Goal: Task Accomplishment & Management: Use online tool/utility

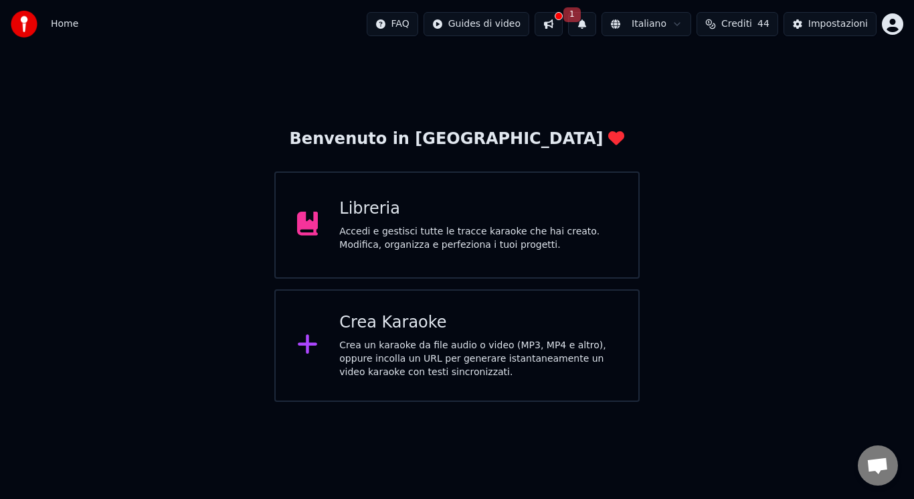
click at [425, 324] on div "Crea Karaoke" at bounding box center [478, 322] width 278 height 21
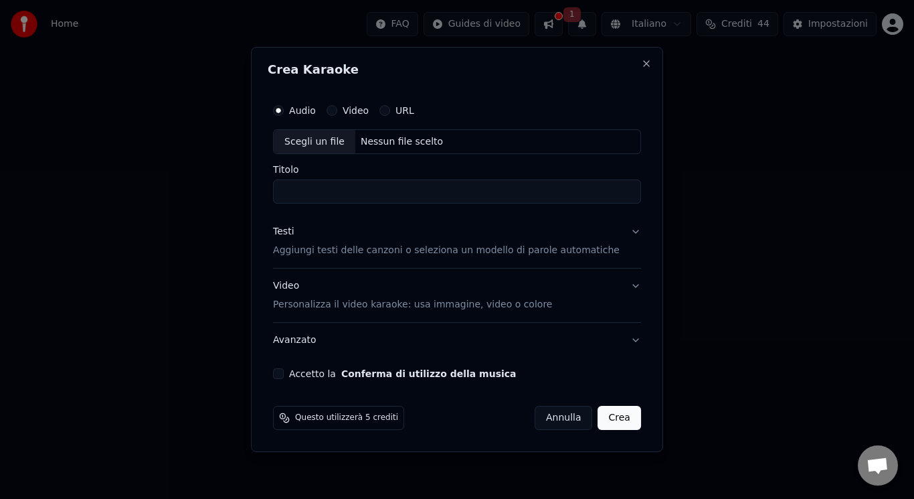
click at [320, 134] on div "Scegli un file" at bounding box center [315, 142] width 82 height 24
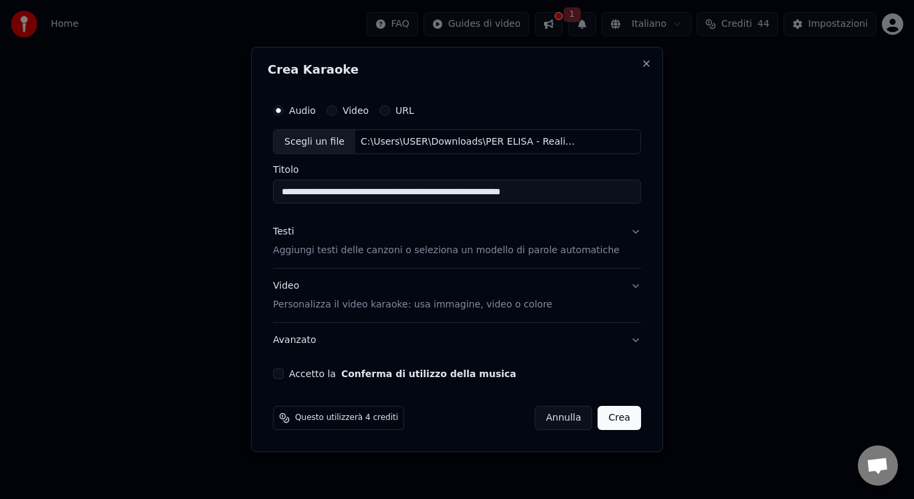
drag, startPoint x: 604, startPoint y: 197, endPoint x: 313, endPoint y: 190, distance: 291.2
click at [313, 190] on input "**********" at bounding box center [457, 192] width 368 height 24
type input "*"
type input "**********"
click at [284, 375] on button "Accetto la Conferma di utilizzo della musica" at bounding box center [278, 373] width 11 height 11
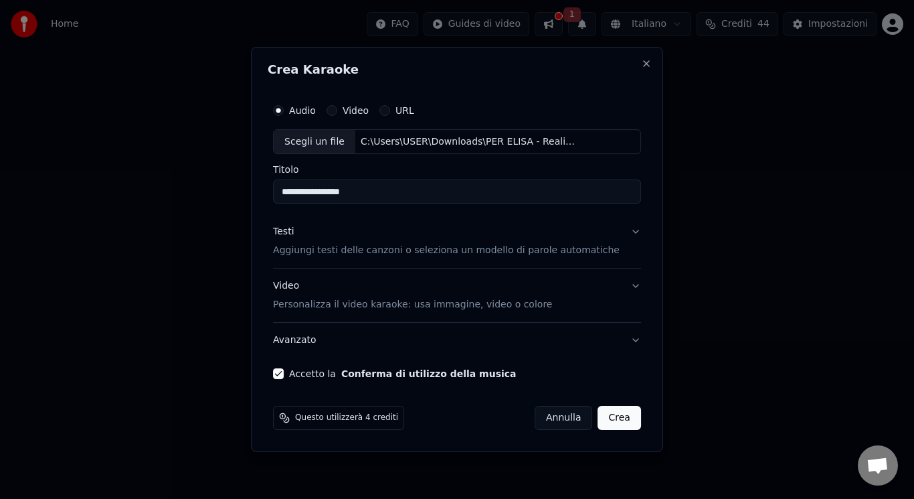
click at [349, 313] on button "Video Personalizza il video karaoke: usa immagine, video o colore" at bounding box center [457, 296] width 368 height 54
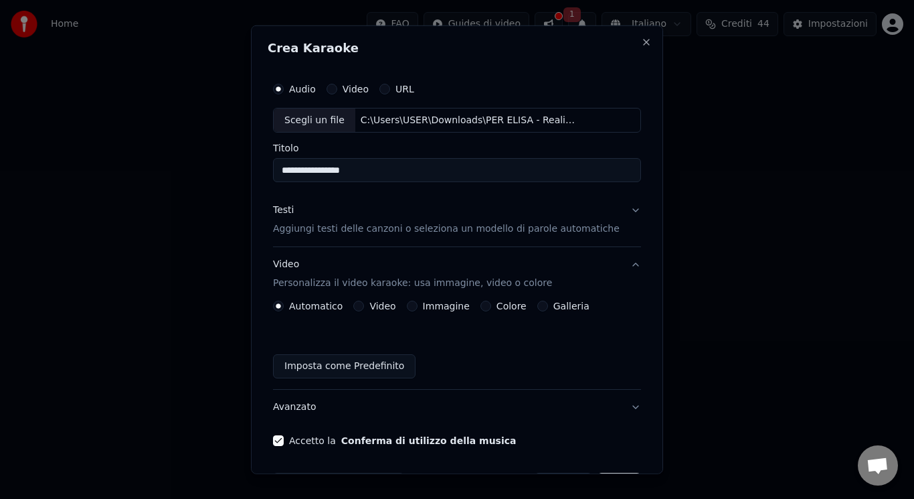
click at [372, 305] on div "Video" at bounding box center [374, 305] width 42 height 11
click at [360, 305] on button "Video" at bounding box center [358, 305] width 11 height 11
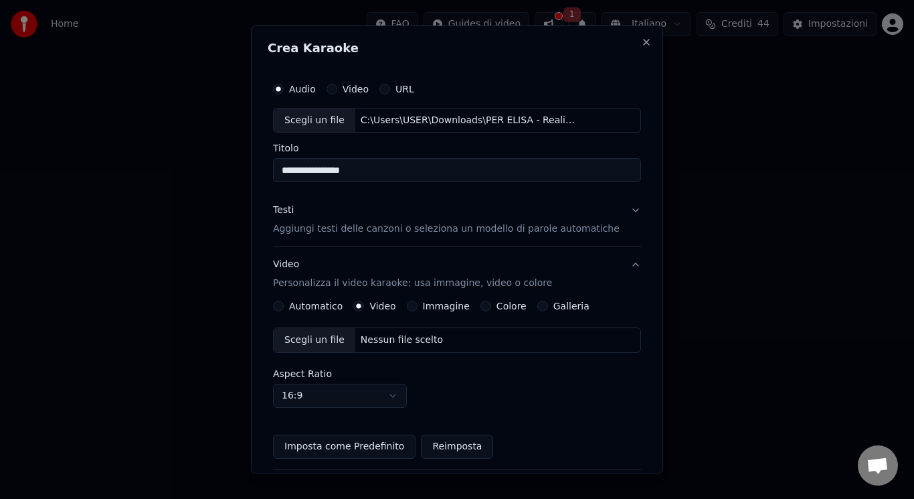
click at [328, 334] on div "Scegli un file" at bounding box center [315, 340] width 82 height 24
click at [458, 204] on div "Testi Aggiungi testi delle canzoni o seleziona un modello di parole automatiche" at bounding box center [446, 219] width 347 height 32
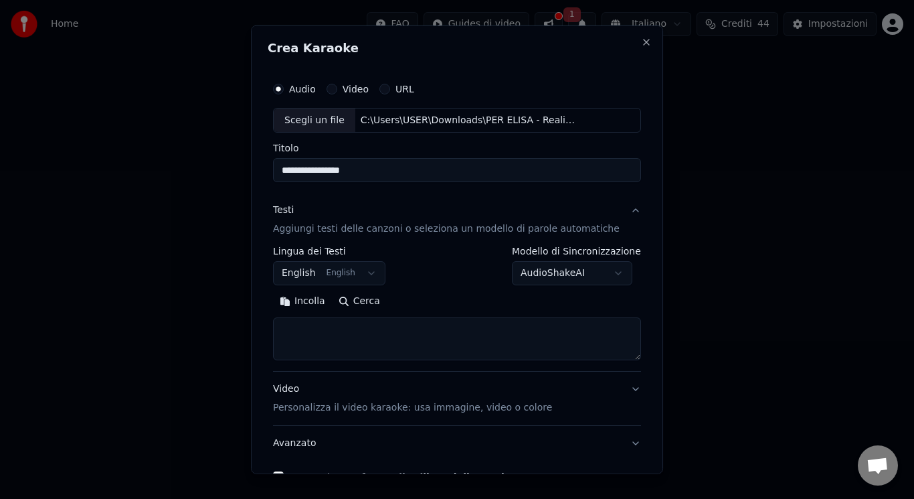
click at [341, 270] on button "English English" at bounding box center [329, 273] width 112 height 24
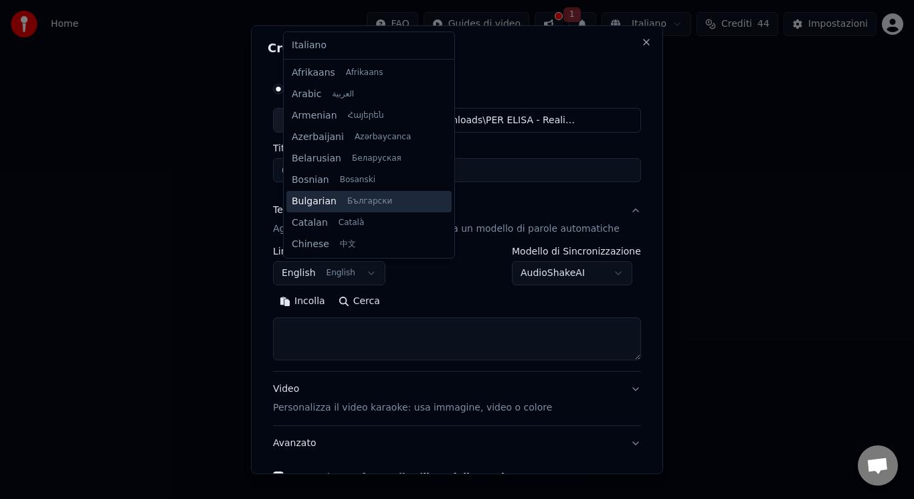
scroll to position [107, 0]
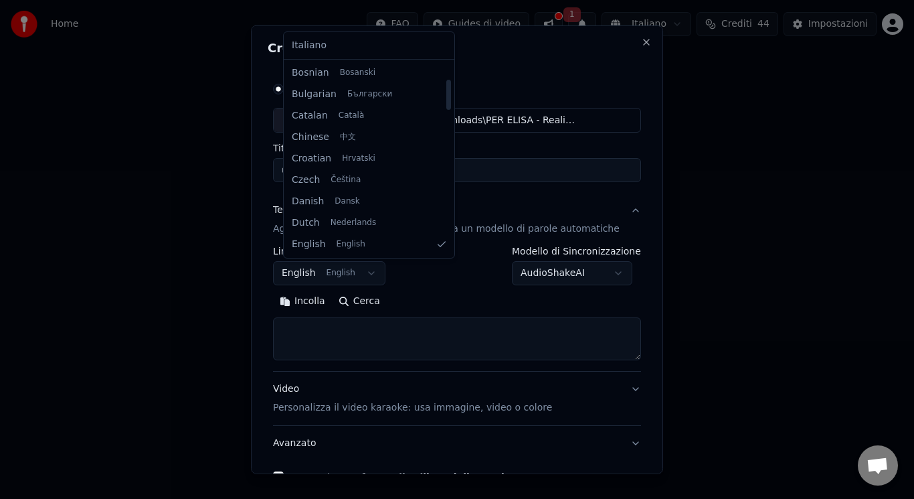
select select "**"
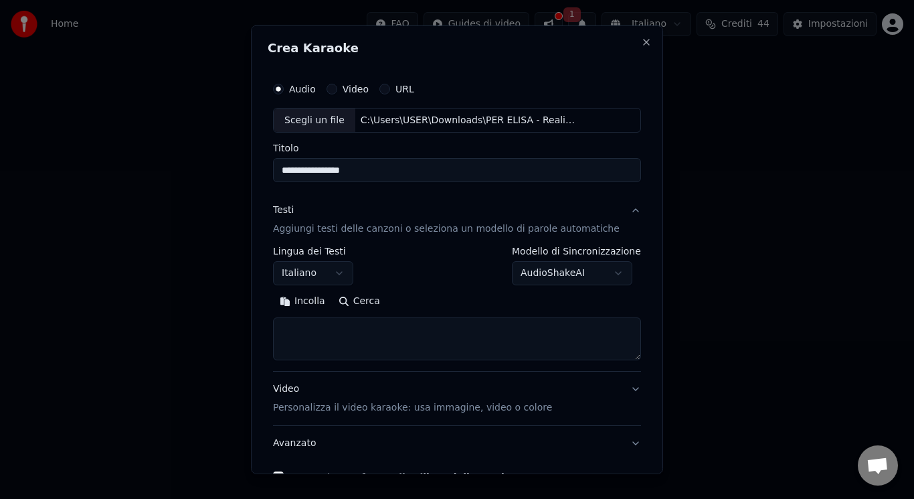
click at [345, 319] on textarea at bounding box center [457, 338] width 368 height 43
click at [311, 300] on button "Incolla" at bounding box center [302, 300] width 59 height 21
click at [403, 301] on button "Espandi" at bounding box center [428, 300] width 65 height 21
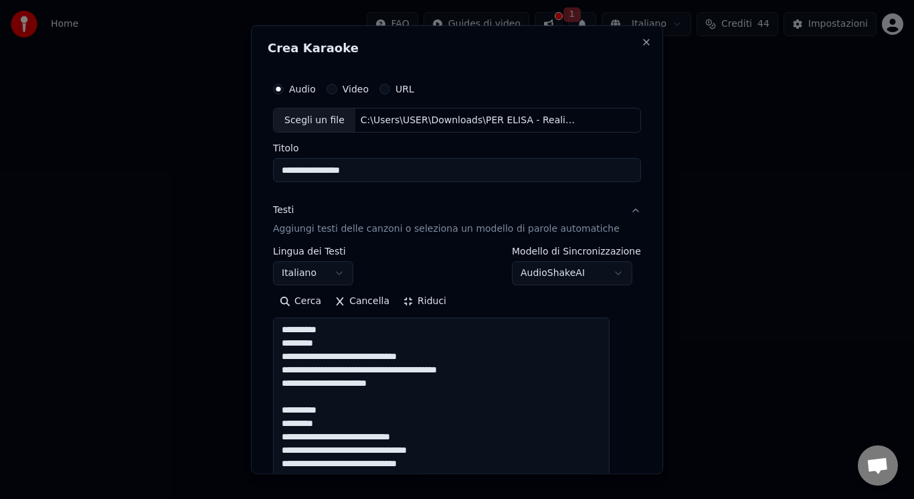
click at [403, 301] on button "Riduci" at bounding box center [424, 300] width 57 height 21
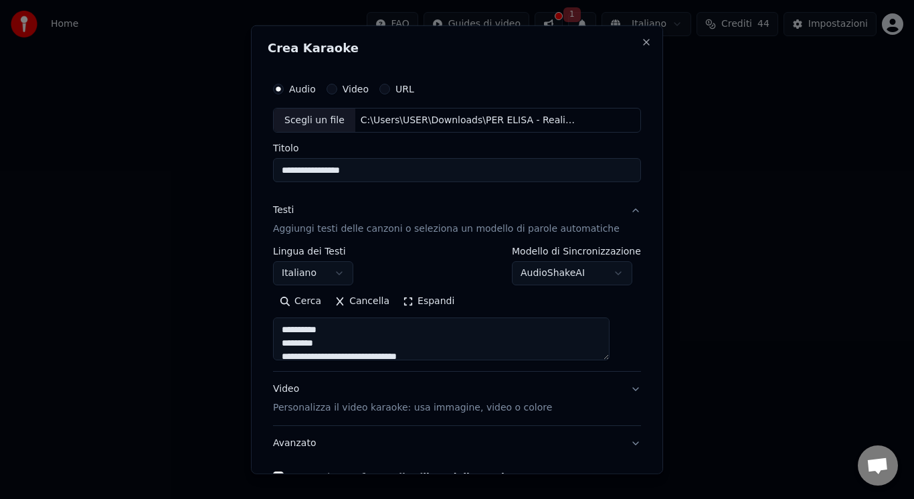
click at [403, 301] on button "Espandi" at bounding box center [428, 300] width 65 height 21
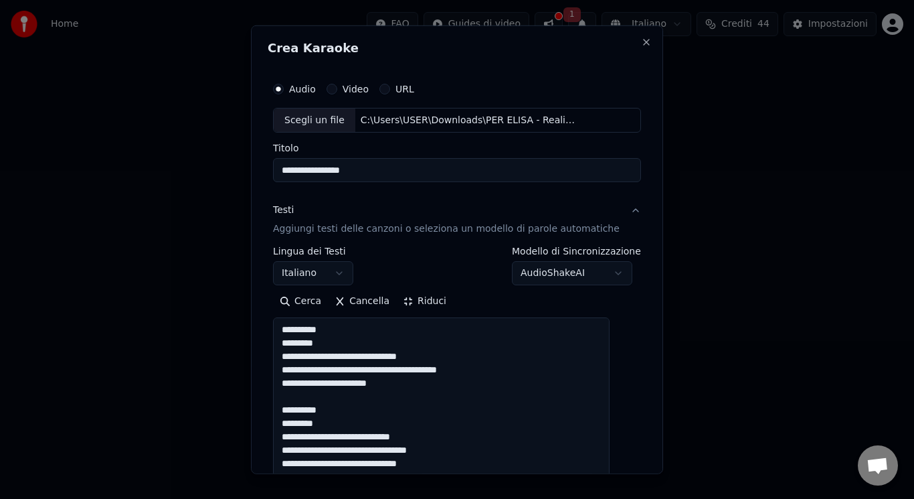
drag, startPoint x: 367, startPoint y: 326, endPoint x: 224, endPoint y: 330, distance: 143.9
click at [224, 330] on body "**********" at bounding box center [457, 201] width 914 height 402
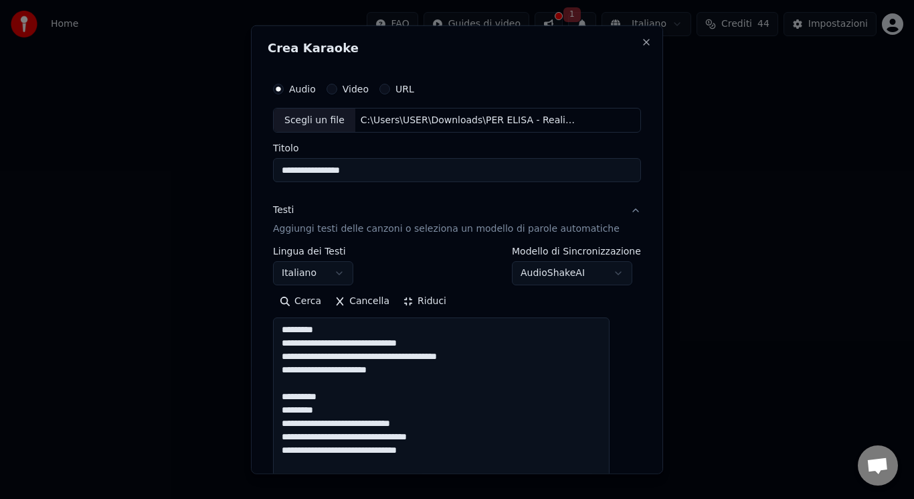
drag, startPoint x: 349, startPoint y: 398, endPoint x: 311, endPoint y: 387, distance: 39.2
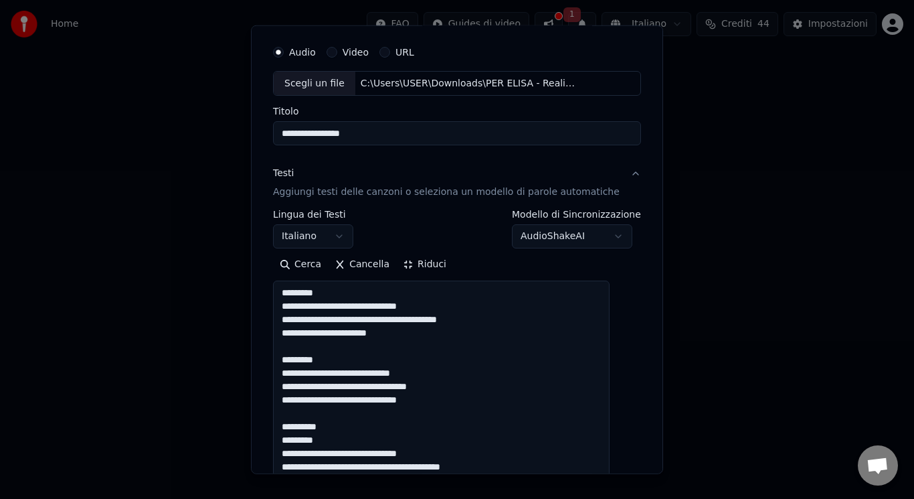
scroll to position [77, 0]
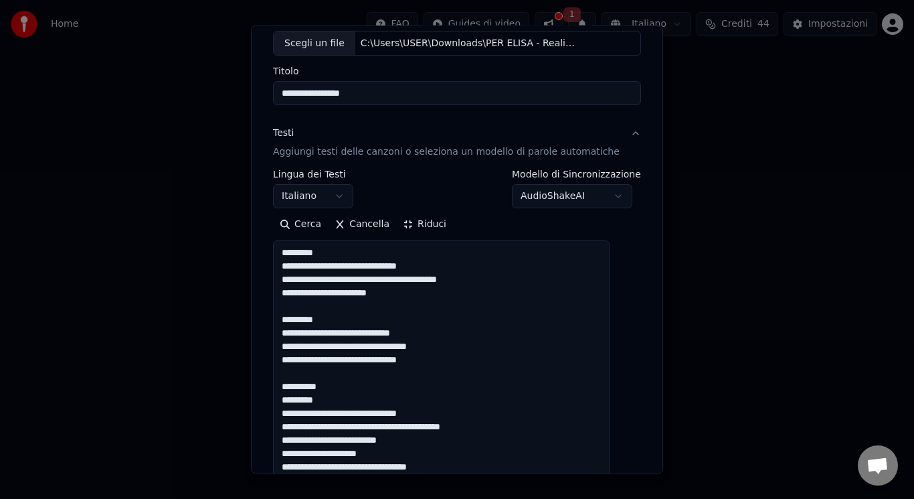
drag, startPoint x: 340, startPoint y: 379, endPoint x: 345, endPoint y: 392, distance: 13.8
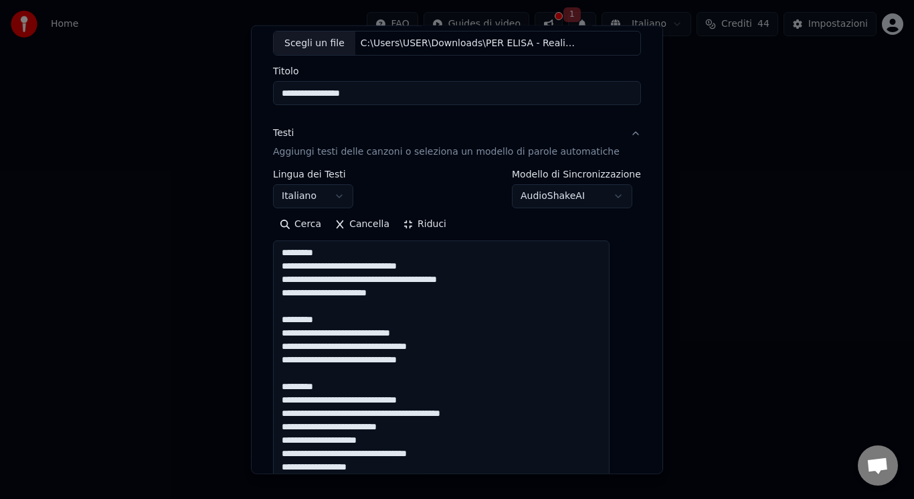
drag, startPoint x: 434, startPoint y: 365, endPoint x: 296, endPoint y: 305, distance: 150.8
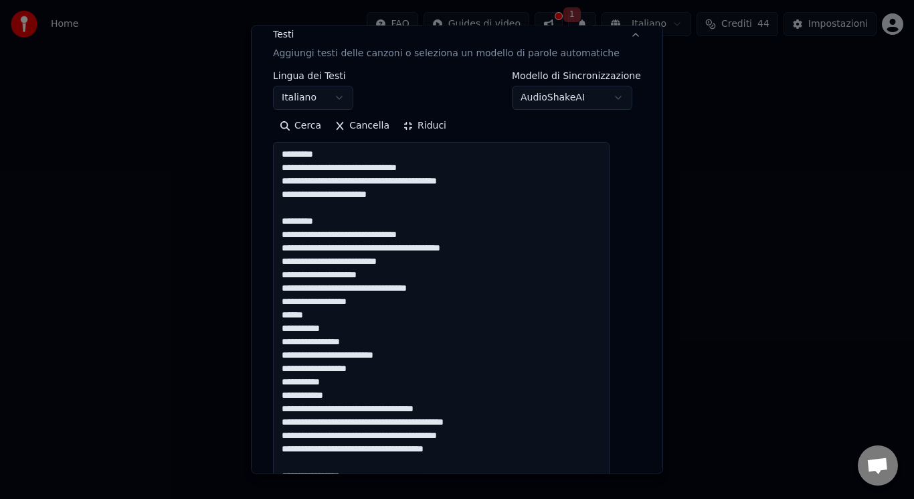
scroll to position [239, 0]
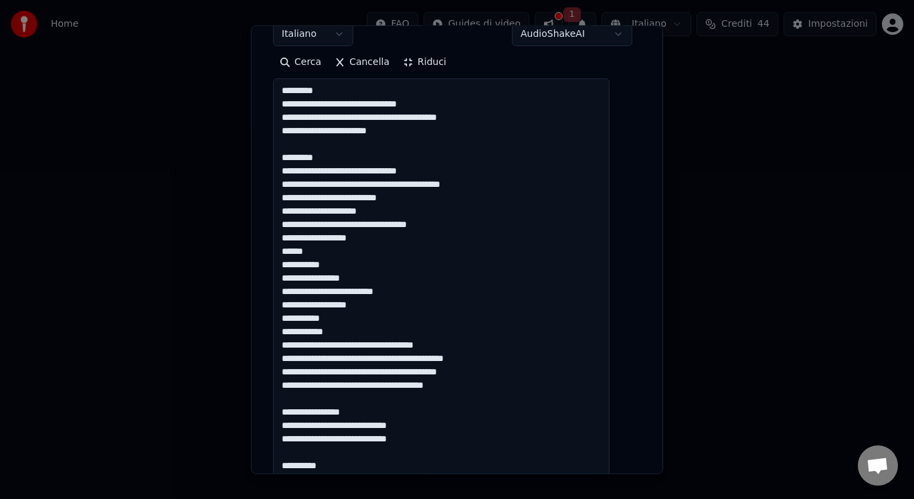
drag, startPoint x: 291, startPoint y: 371, endPoint x: 388, endPoint y: 325, distance: 107.5
click at [388, 325] on textarea at bounding box center [441, 498] width 337 height 840
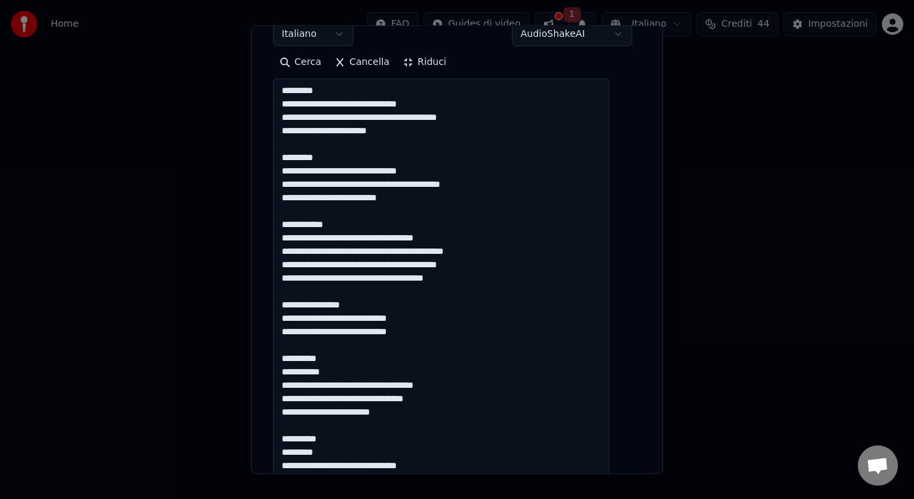
drag, startPoint x: 349, startPoint y: 226, endPoint x: 309, endPoint y: 218, distance: 40.8
click at [309, 218] on textarea at bounding box center [441, 498] width 337 height 840
click at [337, 222] on textarea at bounding box center [441, 498] width 337 height 840
drag, startPoint x: 342, startPoint y: 222, endPoint x: 308, endPoint y: 213, distance: 35.2
click at [308, 213] on textarea at bounding box center [441, 498] width 337 height 840
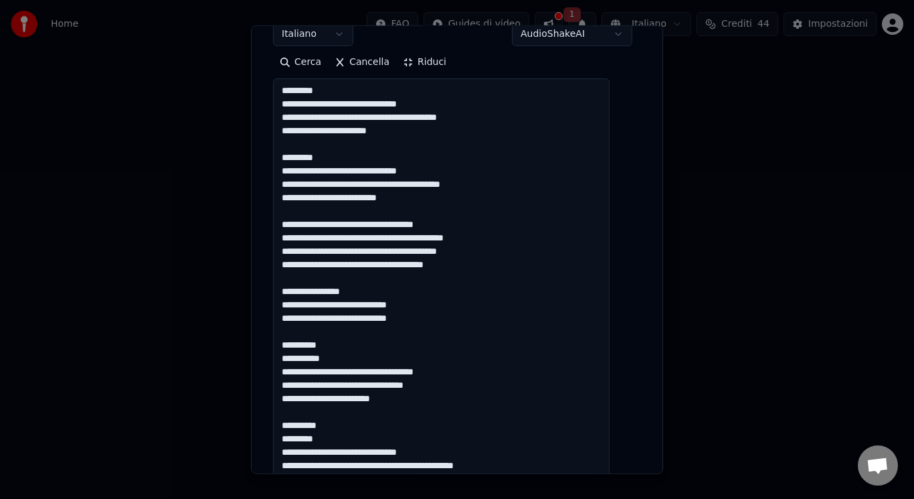
drag, startPoint x: 390, startPoint y: 339, endPoint x: 307, endPoint y: 279, distance: 102.5
click at [307, 279] on textarea at bounding box center [441, 498] width 337 height 840
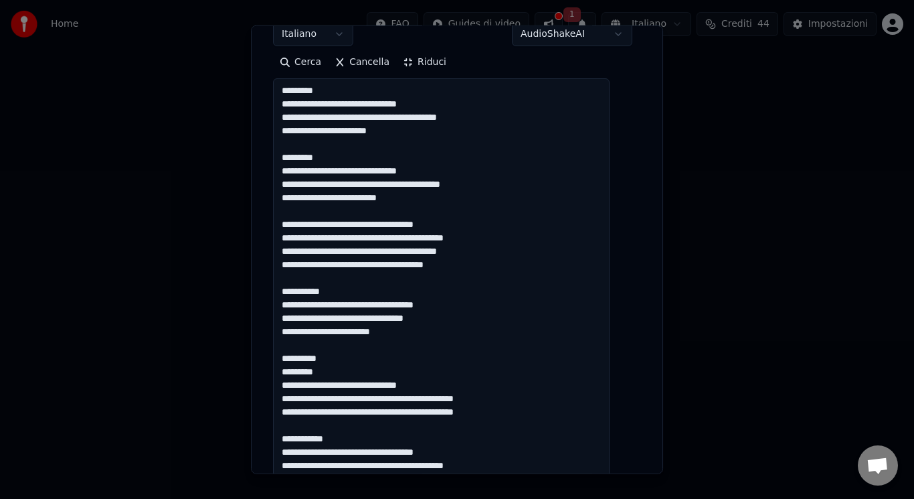
drag, startPoint x: 345, startPoint y: 358, endPoint x: 305, endPoint y: 343, distance: 42.8
click at [305, 343] on textarea at bounding box center [441, 498] width 337 height 840
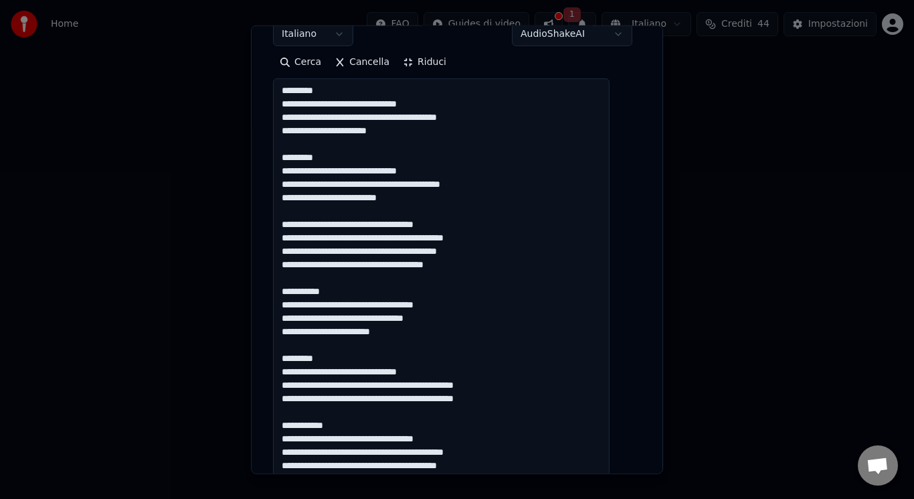
drag, startPoint x: 349, startPoint y: 419, endPoint x: 331, endPoint y: 414, distance: 19.3
click at [331, 414] on textarea "**********" at bounding box center [441, 498] width 337 height 840
drag, startPoint x: 505, startPoint y: 398, endPoint x: 389, endPoint y: 399, distance: 115.8
click at [389, 399] on textarea "**********" at bounding box center [441, 498] width 337 height 840
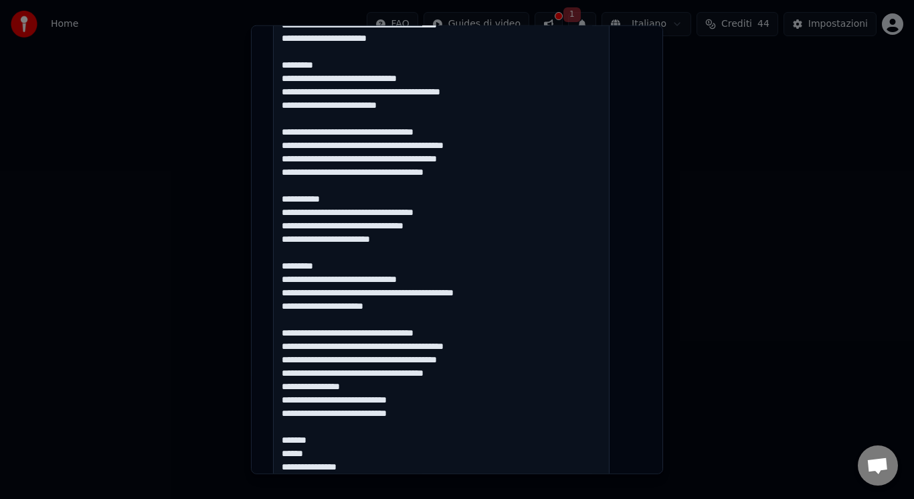
scroll to position [358, 0]
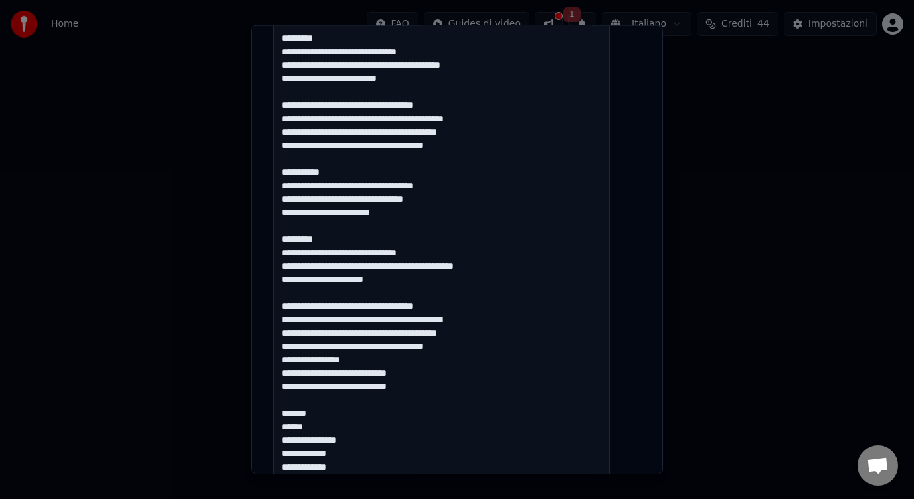
drag, startPoint x: 290, startPoint y: 361, endPoint x: 340, endPoint y: 416, distance: 73.9
click at [340, 416] on textarea "**********" at bounding box center [441, 379] width 337 height 840
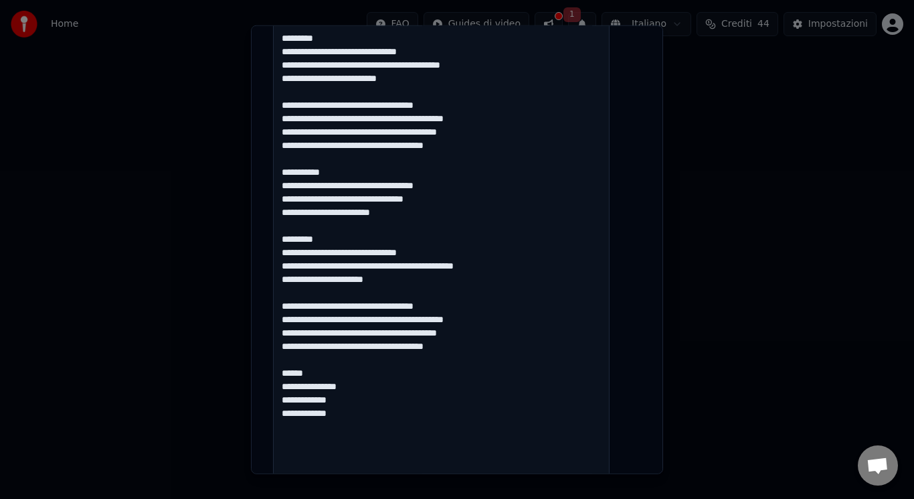
type textarea "**********"
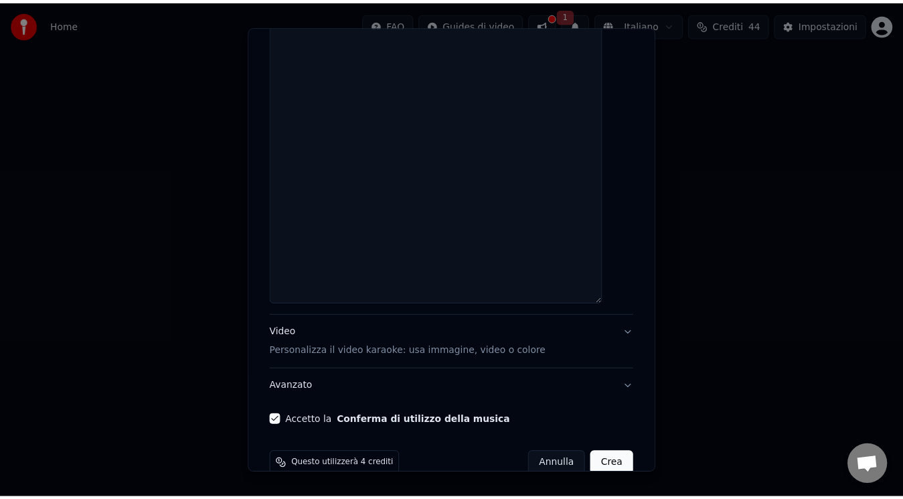
scroll to position [878, 0]
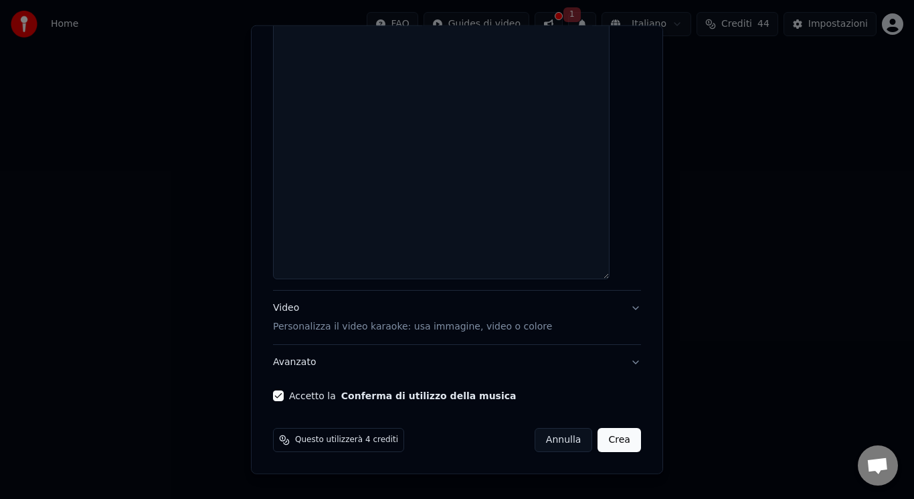
click at [602, 430] on button "Crea" at bounding box center [619, 440] width 43 height 24
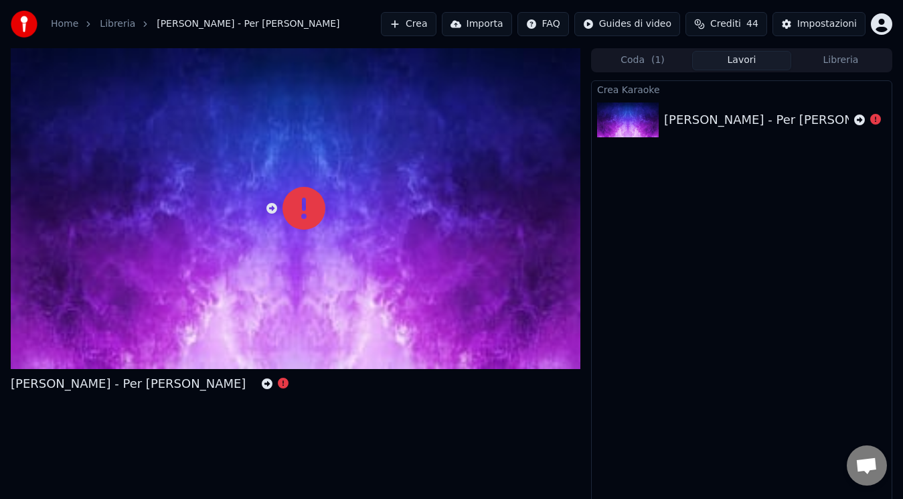
click at [269, 209] on div at bounding box center [296, 208] width 570 height 321
click at [269, 209] on icon at bounding box center [271, 208] width 11 height 11
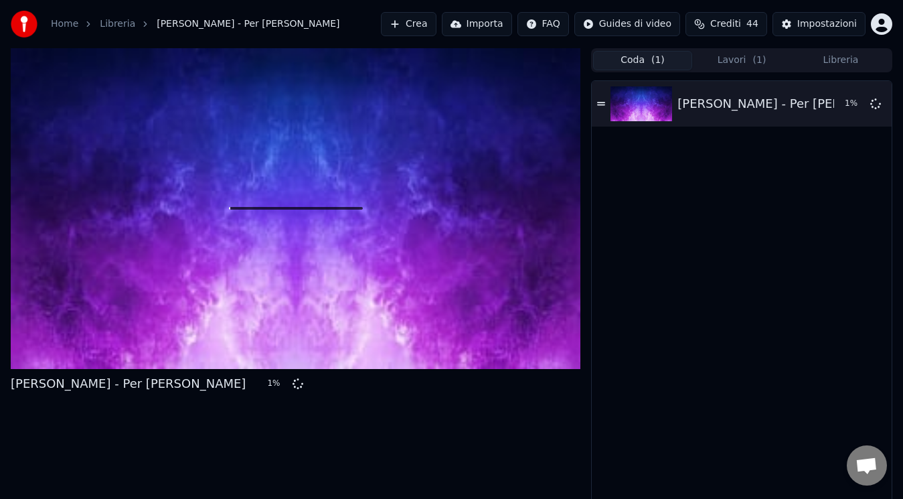
click at [651, 60] on button "Coda ( 1 )" at bounding box center [642, 60] width 99 height 19
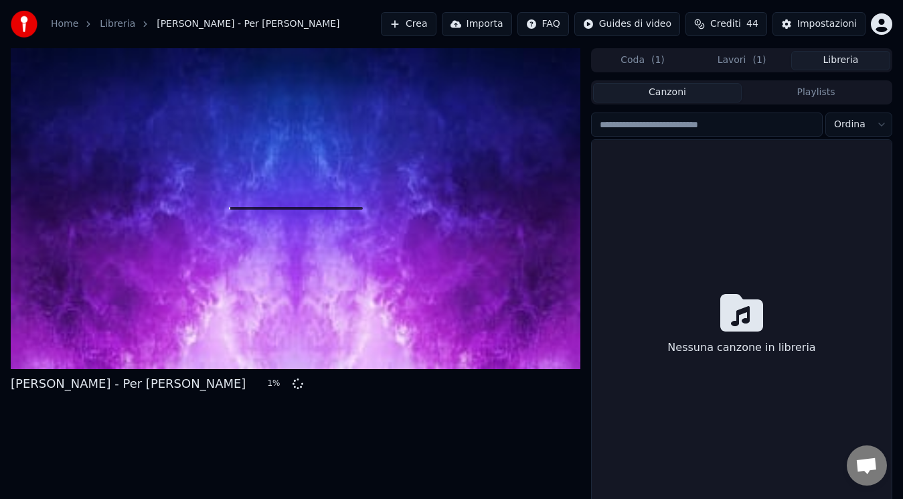
click at [849, 58] on button "Libreria" at bounding box center [840, 60] width 99 height 19
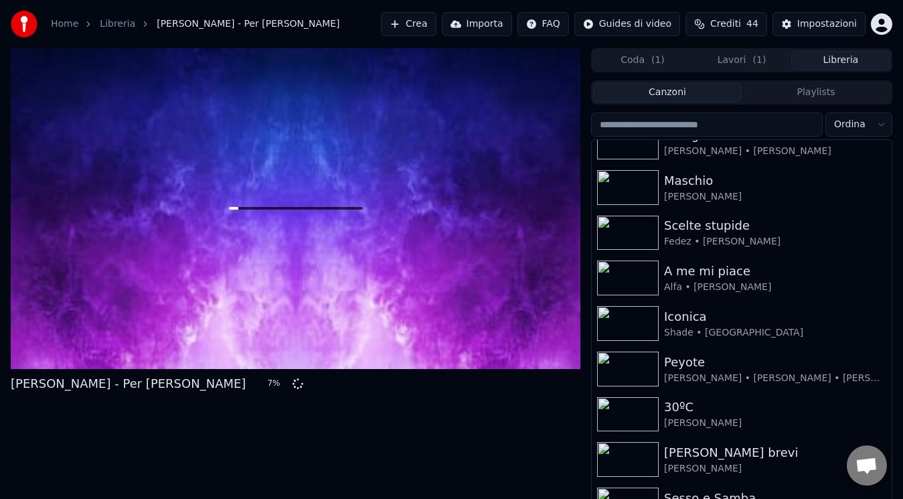
scroll to position [274, 0]
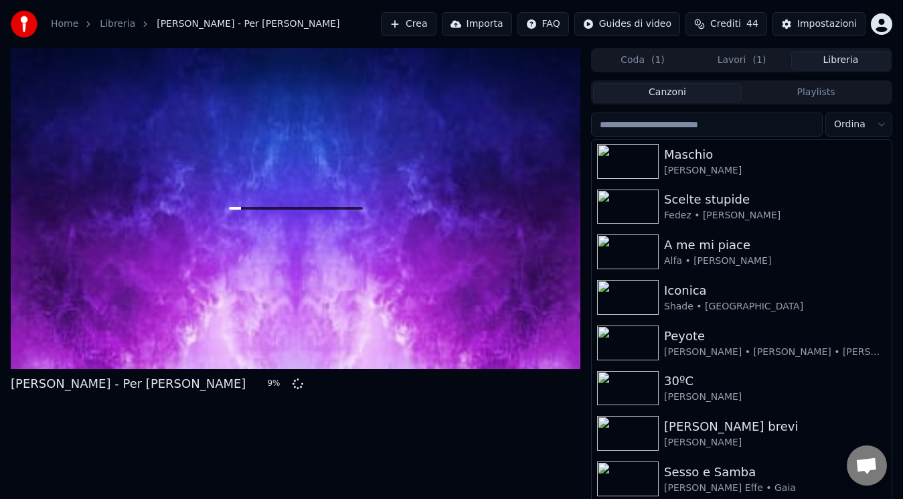
click at [264, 444] on div "[PERSON_NAME] - Per [PERSON_NAME] 9 %" at bounding box center [296, 280] width 570 height 465
click at [664, 78] on div "Canzoni Playlists Ordina Che gusto c'è [PERSON_NAME] • [PERSON_NAME] [PERSON_NA…" at bounding box center [741, 296] width 301 height 436
click at [661, 67] on button "Coda ( 1 )" at bounding box center [642, 60] width 99 height 19
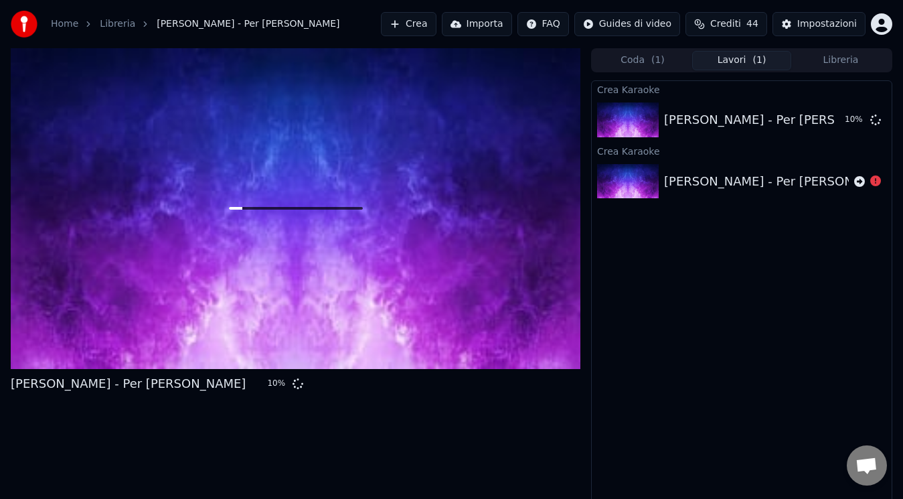
click at [717, 63] on button "Lavori ( 1 )" at bounding box center [741, 60] width 99 height 19
click at [678, 371] on div "[PERSON_NAME] [PERSON_NAME] - Per [PERSON_NAME] 11 % Crea Karaoke [PERSON_NAME]…" at bounding box center [741, 292] width 301 height 424
click at [669, 74] on div "Coda ( 1 ) Lavori ( 1 ) Libreria Crea Karaoke [PERSON_NAME] - Per [PERSON_NAME]…" at bounding box center [741, 276] width 301 height 456
click at [662, 57] on button "Coda ( 1 )" at bounding box center [642, 60] width 99 height 19
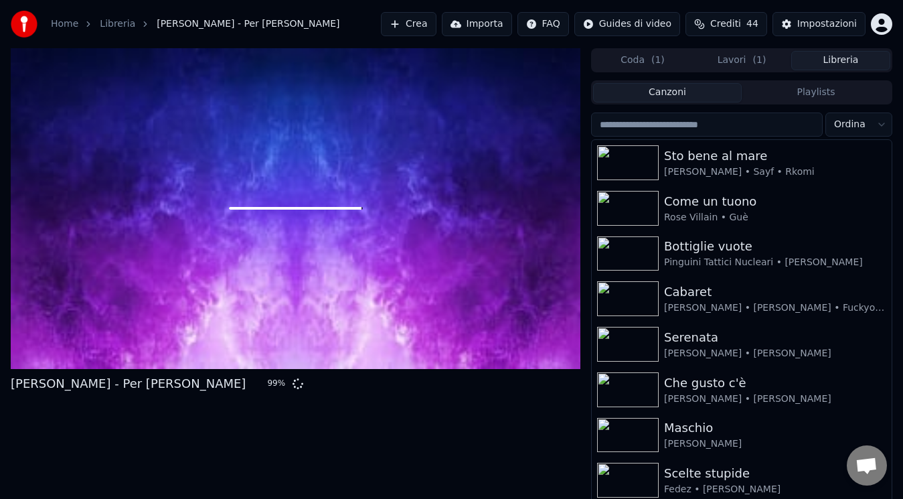
click at [833, 60] on button "Libreria" at bounding box center [840, 60] width 99 height 19
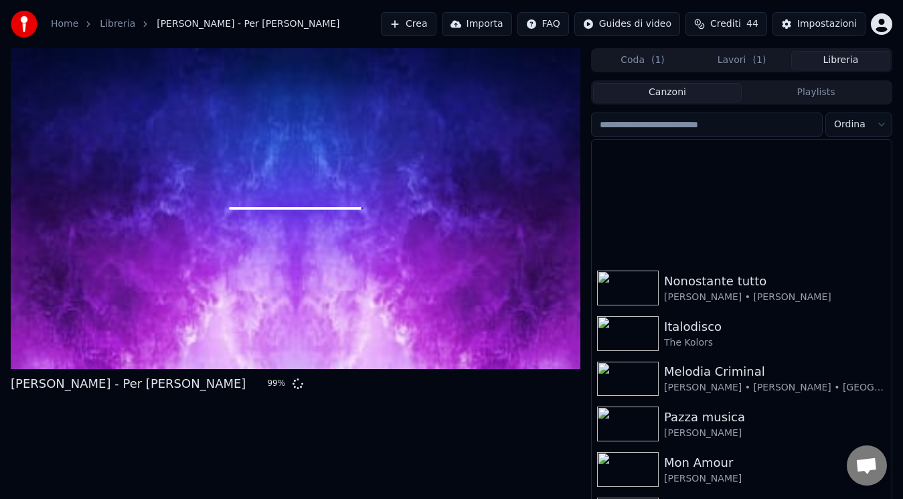
scroll to position [913, 0]
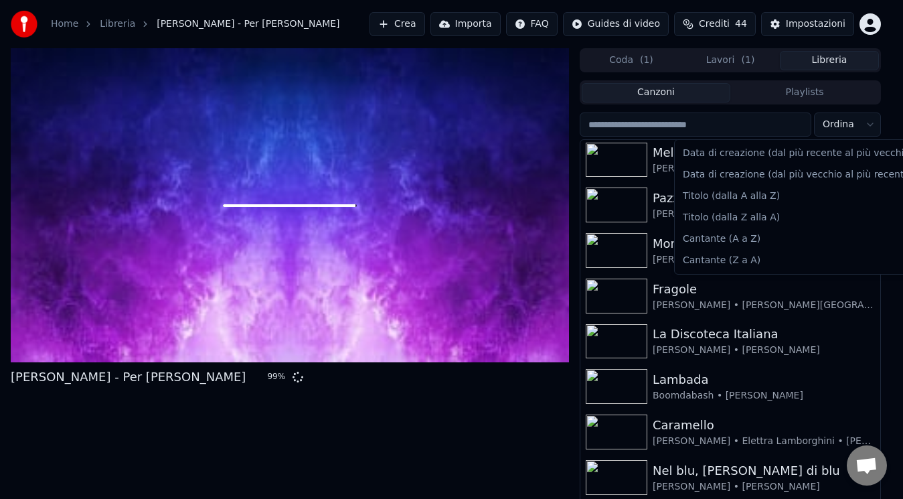
click at [883, 117] on html "Home Libreria [PERSON_NAME] - Per [PERSON_NAME] Importa FAQ Guides di video Cre…" at bounding box center [451, 249] width 903 height 499
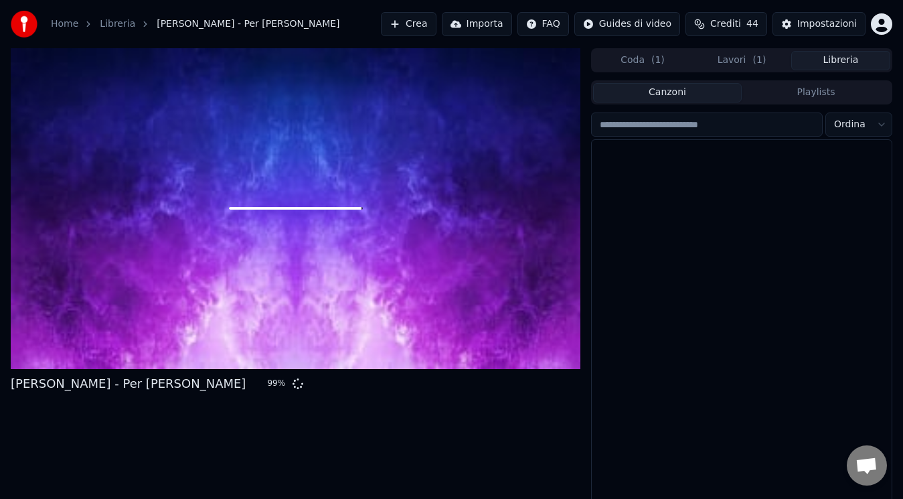
scroll to position [0, 0]
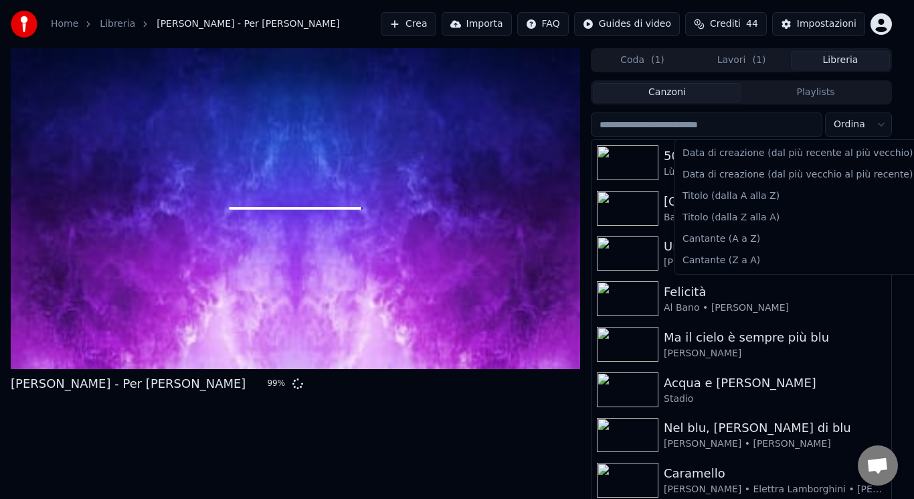
click at [869, 131] on html "Home Libreria [PERSON_NAME] - Per [PERSON_NAME] Importa FAQ Guides di video Cre…" at bounding box center [457, 249] width 914 height 499
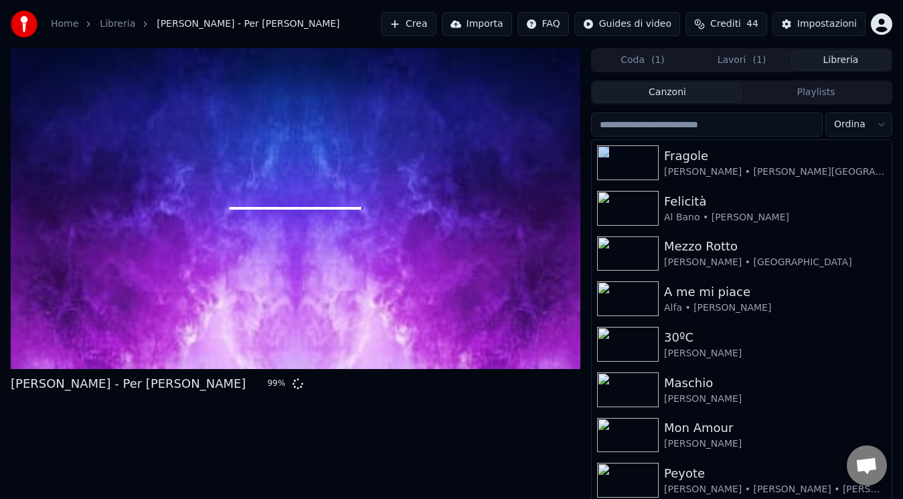
drag, startPoint x: 879, startPoint y: 167, endPoint x: 889, endPoint y: 169, distance: 10.4
click at [889, 169] on div "Fragole [PERSON_NAME] • [PERSON_NAME] Villain [PERSON_NAME][GEOGRAPHIC_DATA] • …" at bounding box center [742, 326] width 300 height 373
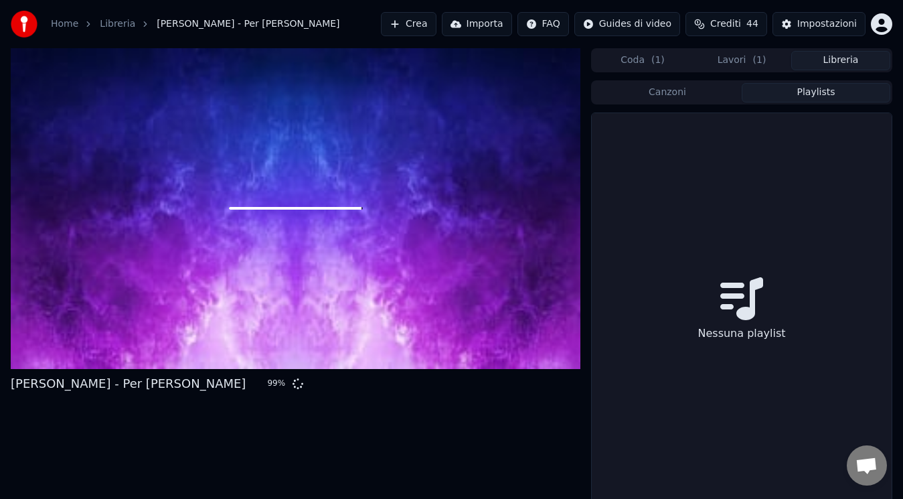
drag, startPoint x: 873, startPoint y: 100, endPoint x: 875, endPoint y: 107, distance: 7.2
click at [875, 107] on div "Canzoni Playlists Nessuna playlist" at bounding box center [741, 295] width 301 height 431
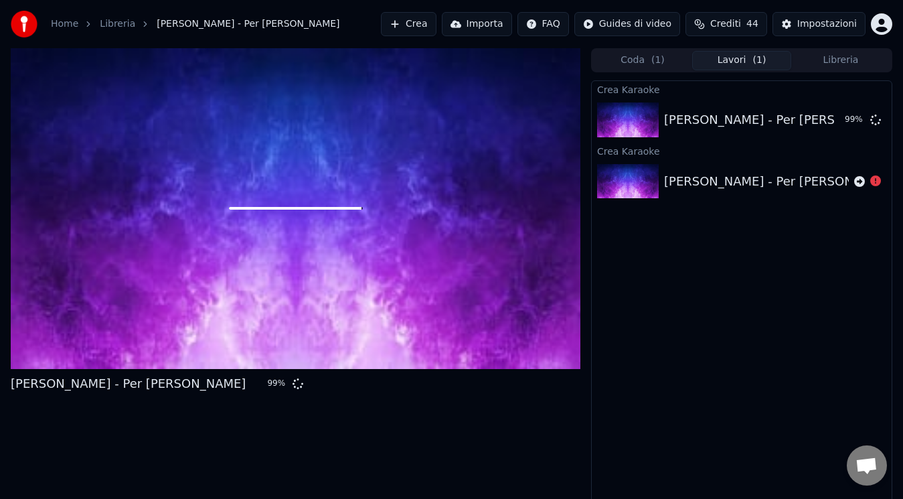
click at [733, 62] on button "Lavori ( 1 )" at bounding box center [741, 60] width 99 height 19
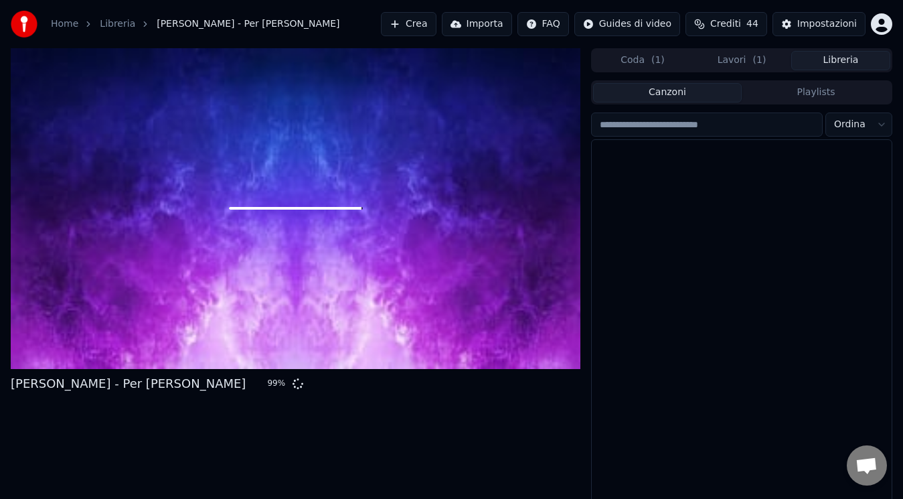
click at [837, 63] on button "Libreria" at bounding box center [840, 60] width 99 height 19
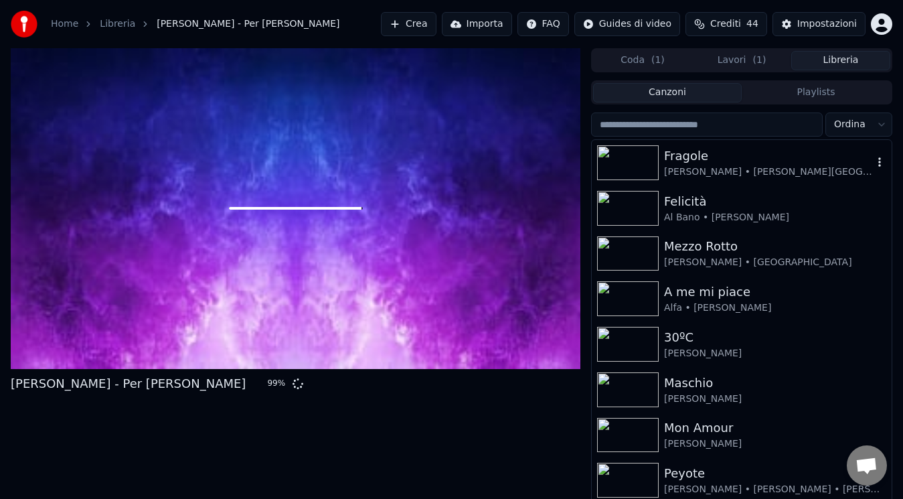
click at [731, 182] on div "Fragole [PERSON_NAME] • [PERSON_NAME][GEOGRAPHIC_DATA]" at bounding box center [742, 163] width 300 height 46
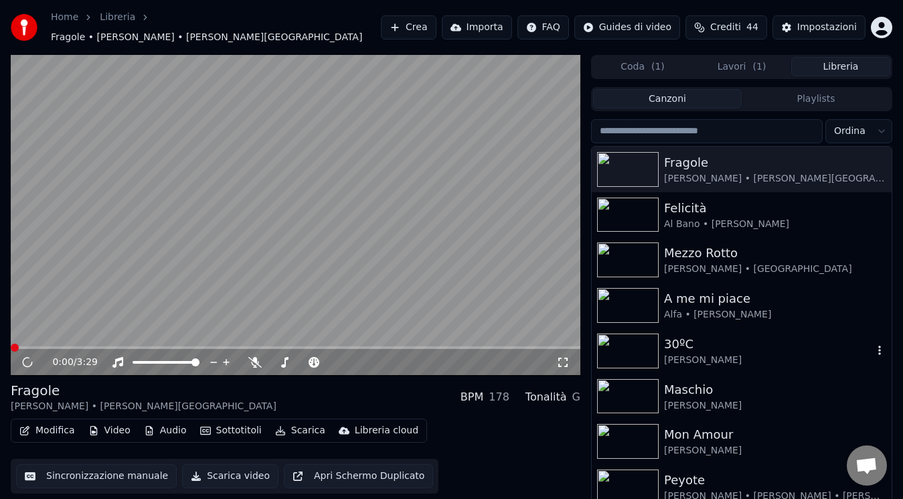
click at [699, 399] on div "[PERSON_NAME]" at bounding box center [775, 405] width 222 height 13
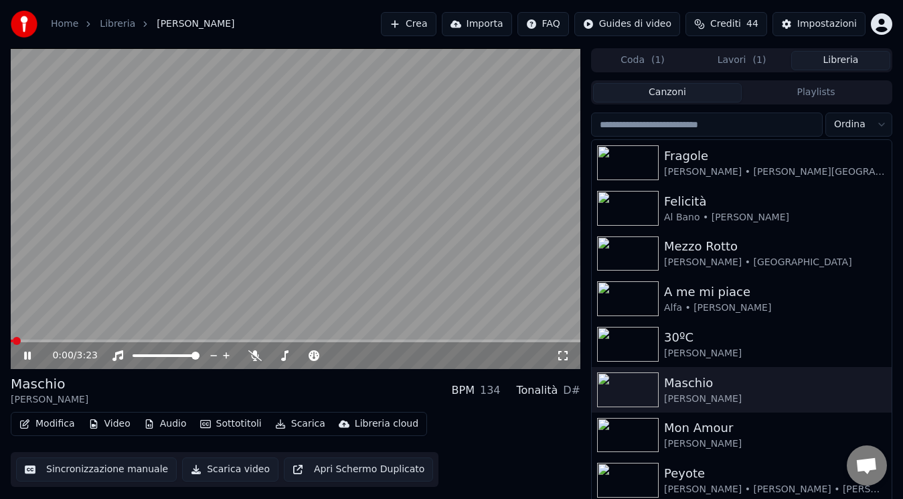
click at [25, 356] on icon at bounding box center [27, 355] width 7 height 8
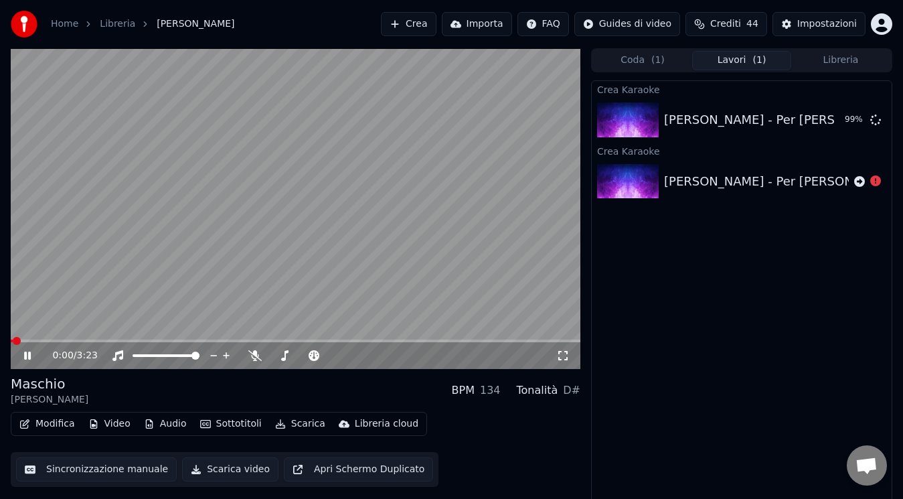
click at [748, 67] on button "Lavori ( 1 )" at bounding box center [741, 60] width 99 height 19
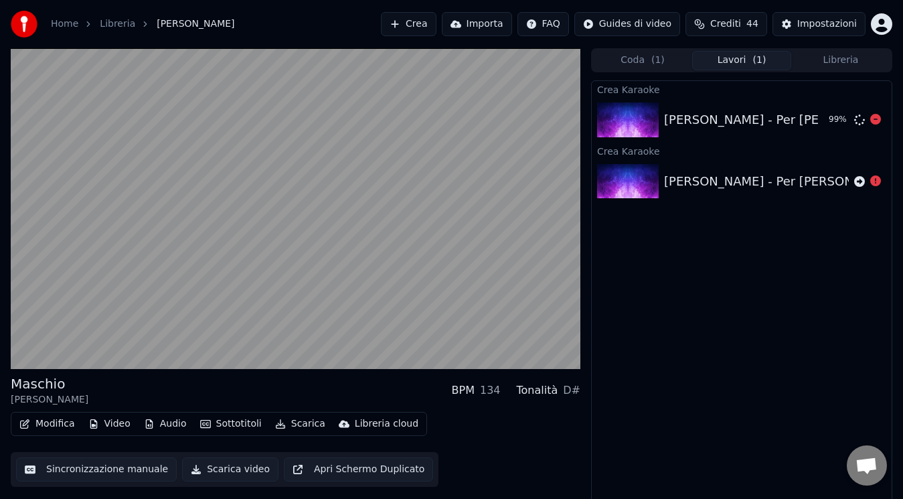
click at [708, 110] on div "[PERSON_NAME] - Per [PERSON_NAME]" at bounding box center [781, 119] width 235 height 19
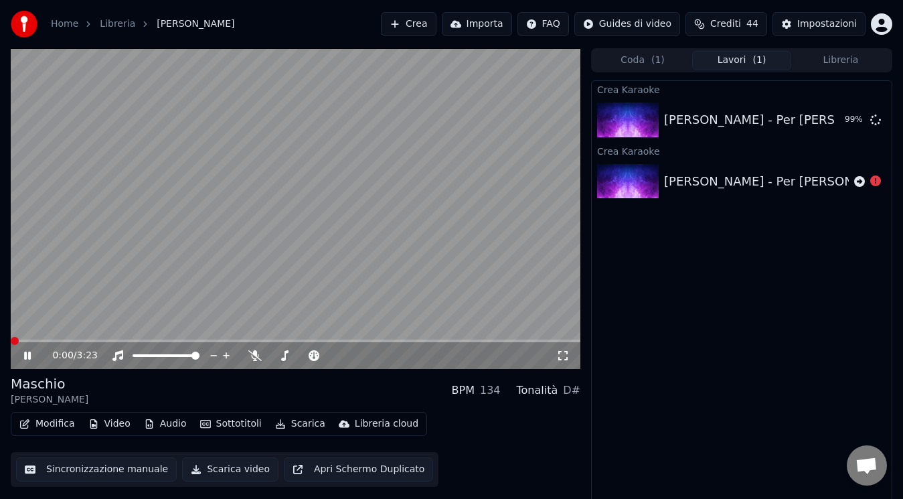
click at [11, 344] on span at bounding box center [15, 341] width 8 height 8
click at [115, 356] on icon at bounding box center [117, 355] width 13 height 11
click at [25, 357] on icon at bounding box center [27, 355] width 7 height 8
click at [41, 340] on span at bounding box center [296, 340] width 570 height 3
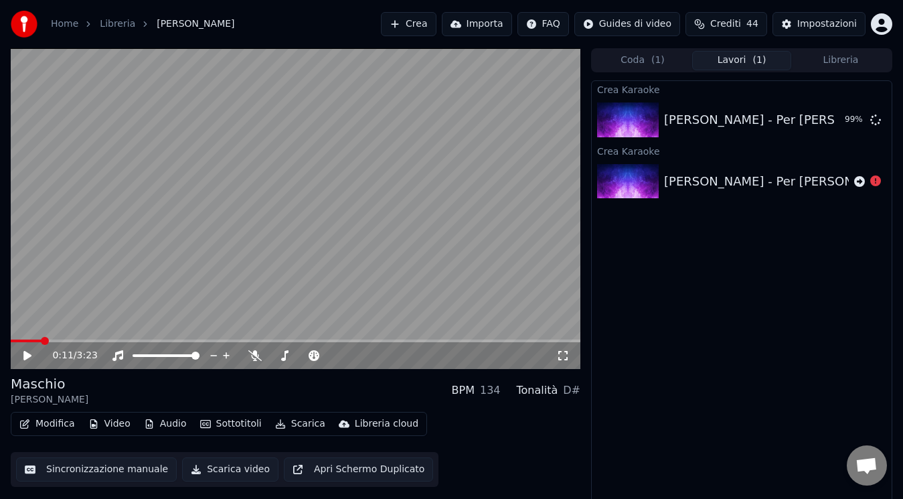
click at [328, 341] on span at bounding box center [296, 340] width 570 height 3
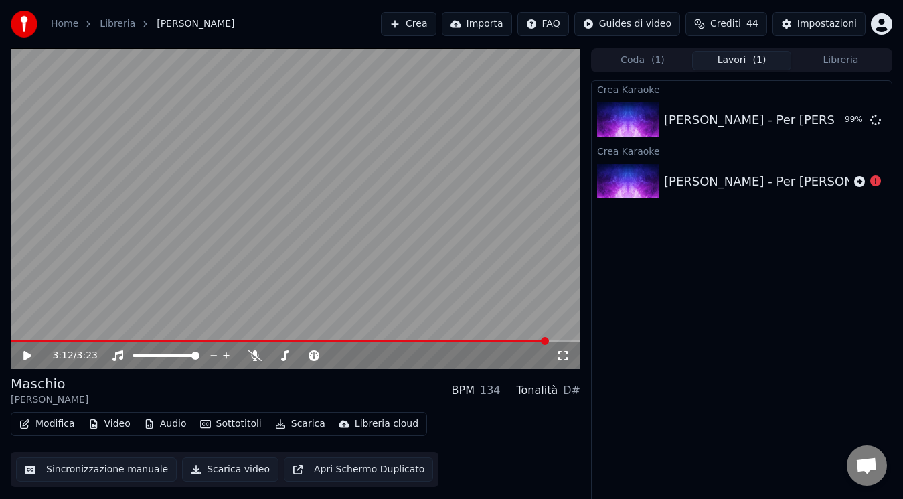
click at [547, 340] on span at bounding box center [296, 340] width 570 height 3
click at [569, 339] on span at bounding box center [296, 340] width 570 height 3
click at [23, 355] on icon at bounding box center [36, 355] width 31 height 11
click at [100, 341] on span at bounding box center [292, 340] width 562 height 3
click at [565, 344] on span at bounding box center [569, 341] width 8 height 8
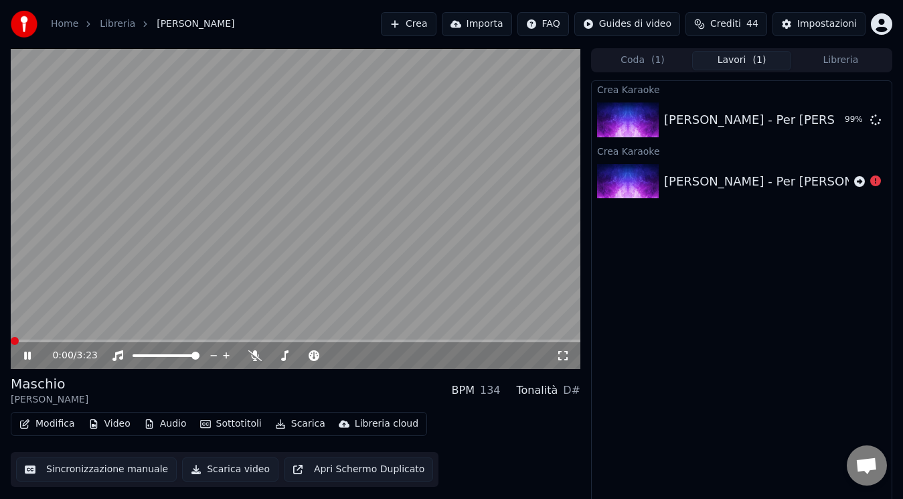
click at [246, 357] on div "0:00 / 3:23" at bounding box center [304, 355] width 504 height 13
click at [262, 354] on div at bounding box center [316, 355] width 108 height 13
click at [256, 354] on icon at bounding box center [254, 355] width 13 height 11
click at [20, 342] on div "0:05 / 3:23" at bounding box center [296, 208] width 570 height 321
drag, startPoint x: 20, startPoint y: 342, endPoint x: 1, endPoint y: 342, distance: 19.4
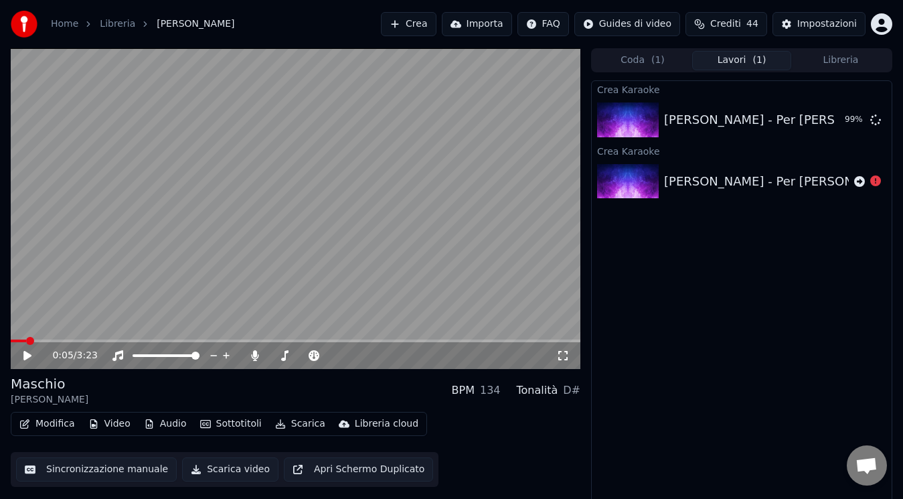
click at [1, 342] on div "0:05 / 3:23 [PERSON_NAME] BPM 134 Tonalità D# Modifica Video Audio Sottotitoli …" at bounding box center [451, 276] width 903 height 456
click at [26, 342] on span at bounding box center [30, 341] width 8 height 8
click at [29, 357] on icon at bounding box center [27, 355] width 8 height 9
click at [114, 358] on icon at bounding box center [117, 355] width 11 height 11
click at [117, 356] on icon at bounding box center [117, 355] width 13 height 11
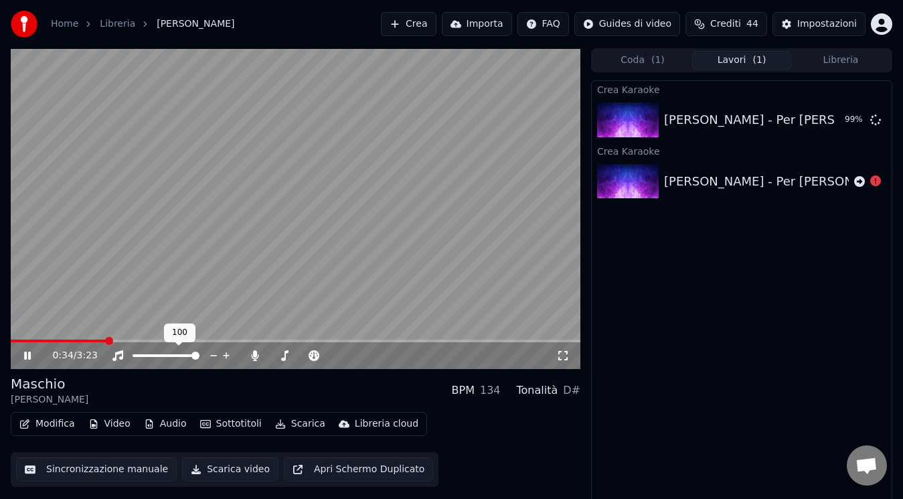
click at [118, 354] on icon at bounding box center [117, 355] width 11 height 11
click at [118, 354] on icon at bounding box center [117, 355] width 13 height 11
click at [118, 354] on icon at bounding box center [117, 355] width 11 height 11
click at [118, 354] on icon at bounding box center [117, 355] width 13 height 11
click at [118, 354] on icon at bounding box center [117, 355] width 11 height 11
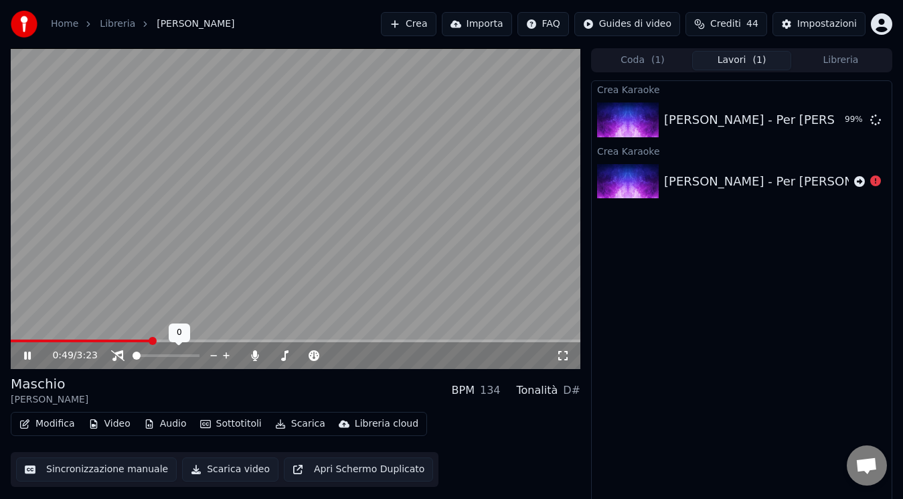
click at [118, 354] on icon at bounding box center [117, 355] width 13 height 11
click at [118, 354] on icon at bounding box center [117, 355] width 11 height 11
click at [118, 354] on icon at bounding box center [117, 355] width 13 height 11
click at [118, 354] on icon at bounding box center [117, 355] width 11 height 11
click at [118, 354] on icon at bounding box center [117, 355] width 13 height 11
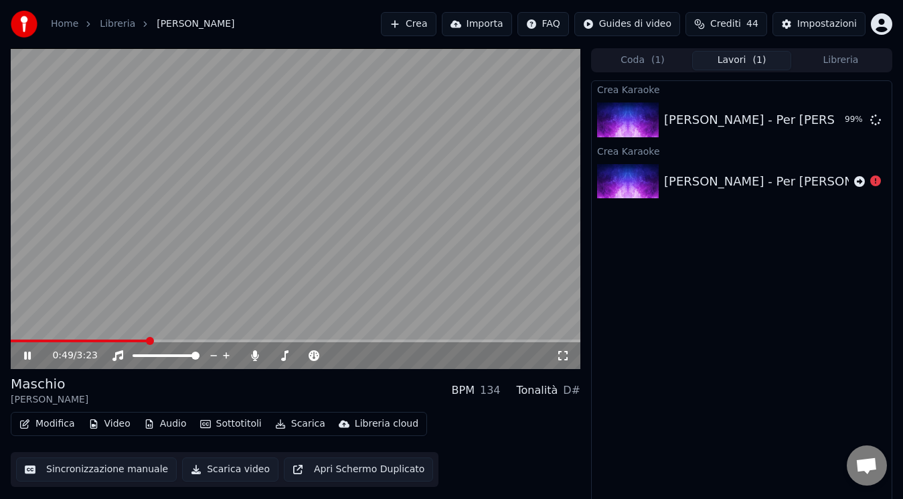
click at [148, 339] on span at bounding box center [79, 340] width 137 height 3
click at [112, 358] on icon at bounding box center [117, 355] width 13 height 11
click at [118, 356] on icon at bounding box center [117, 355] width 13 height 11
click at [117, 353] on icon at bounding box center [117, 355] width 11 height 11
click at [117, 353] on icon at bounding box center [117, 355] width 13 height 11
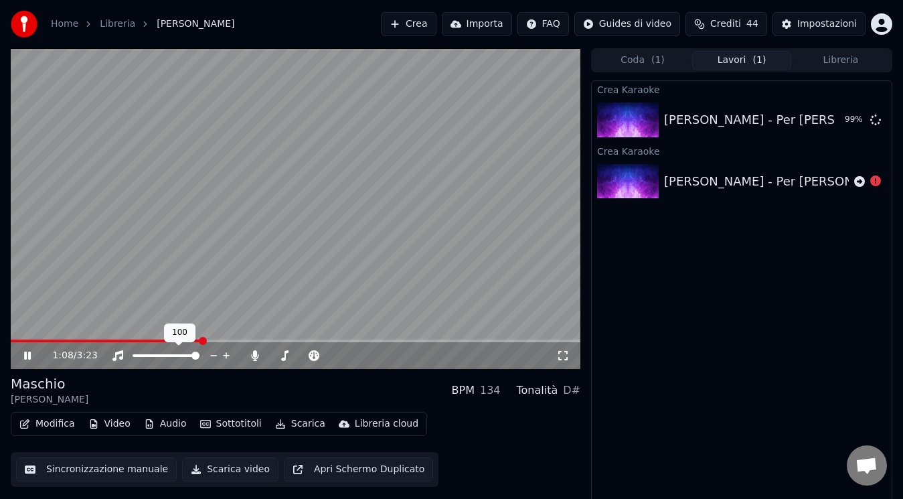
click at [117, 353] on icon at bounding box center [117, 355] width 11 height 11
click at [117, 353] on icon at bounding box center [117, 355] width 13 height 11
click at [117, 353] on icon at bounding box center [117, 355] width 11 height 11
click at [117, 353] on icon at bounding box center [117, 355] width 13 height 11
click at [117, 353] on icon at bounding box center [117, 355] width 11 height 11
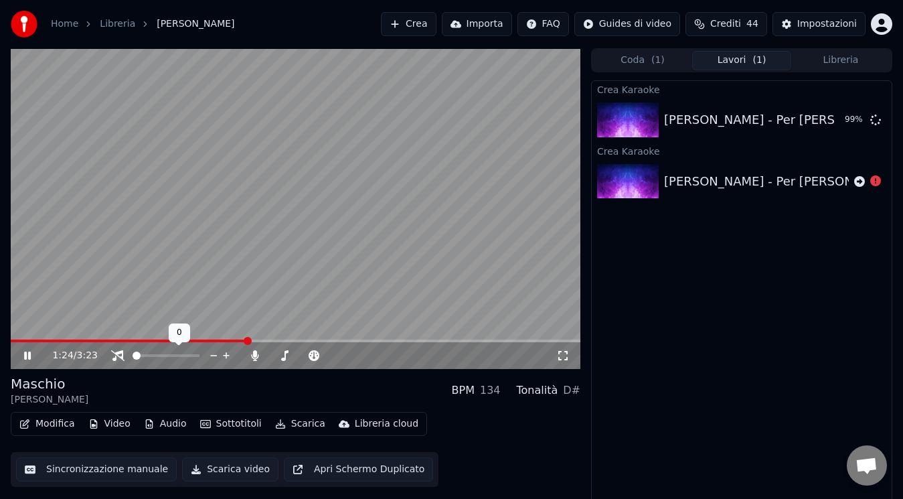
click at [117, 353] on icon at bounding box center [117, 355] width 13 height 11
click at [712, 117] on div "[PERSON_NAME] - Per [PERSON_NAME]" at bounding box center [781, 119] width 235 height 19
click at [361, 339] on span at bounding box center [186, 340] width 350 height 3
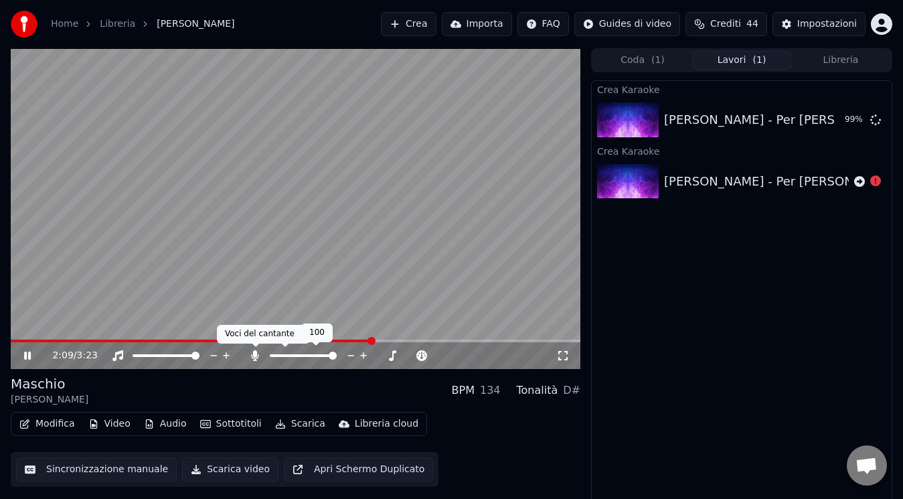
click at [259, 353] on icon at bounding box center [254, 355] width 13 height 11
click at [254, 357] on icon at bounding box center [254, 355] width 13 height 11
click at [254, 357] on icon at bounding box center [255, 355] width 7 height 11
click at [394, 341] on span at bounding box center [202, 340] width 383 height 3
click at [250, 361] on div "2:19 / 3:23" at bounding box center [304, 355] width 504 height 13
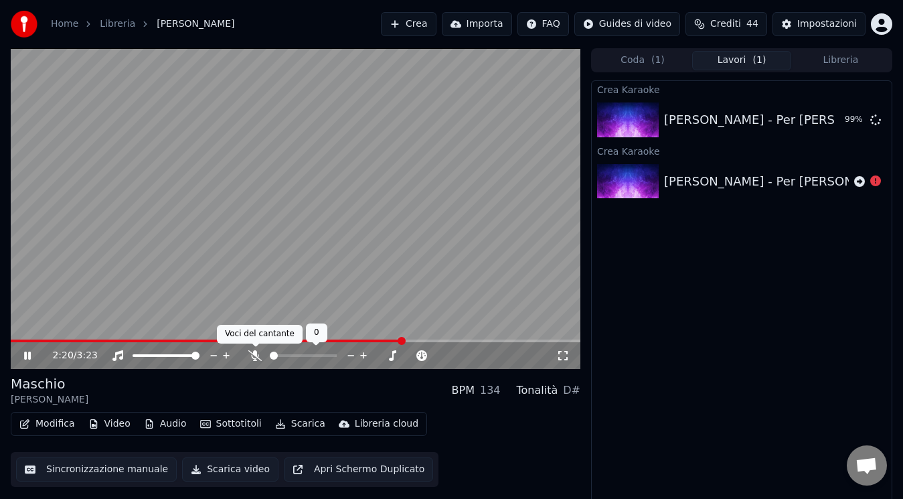
click at [253, 359] on icon at bounding box center [254, 355] width 13 height 11
click at [256, 356] on icon at bounding box center [254, 355] width 13 height 11
click at [254, 355] on icon at bounding box center [255, 355] width 7 height 11
click at [254, 355] on icon at bounding box center [254, 355] width 13 height 11
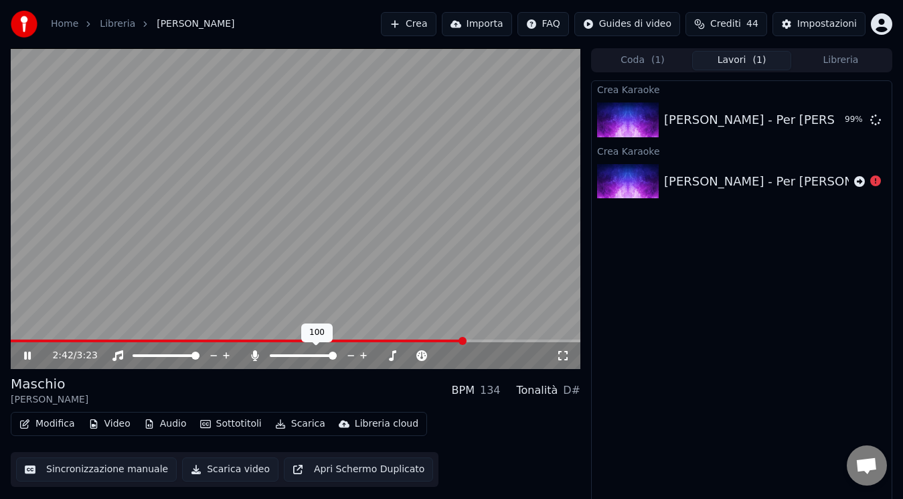
click at [254, 355] on icon at bounding box center [255, 355] width 7 height 11
click at [254, 355] on icon at bounding box center [254, 355] width 13 height 11
click at [254, 355] on icon at bounding box center [255, 355] width 7 height 11
click at [254, 355] on icon at bounding box center [254, 355] width 13 height 11
click at [254, 355] on icon at bounding box center [255, 355] width 7 height 11
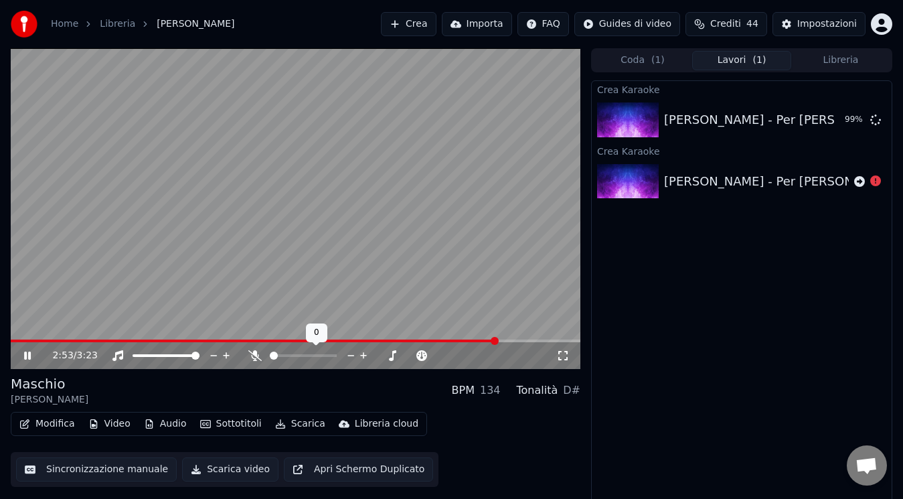
click at [254, 355] on icon at bounding box center [254, 355] width 13 height 11
click at [254, 355] on icon at bounding box center [255, 355] width 7 height 11
click at [254, 355] on icon at bounding box center [254, 355] width 13 height 11
click at [709, 124] on div "[PERSON_NAME] - Per [PERSON_NAME]" at bounding box center [781, 119] width 235 height 19
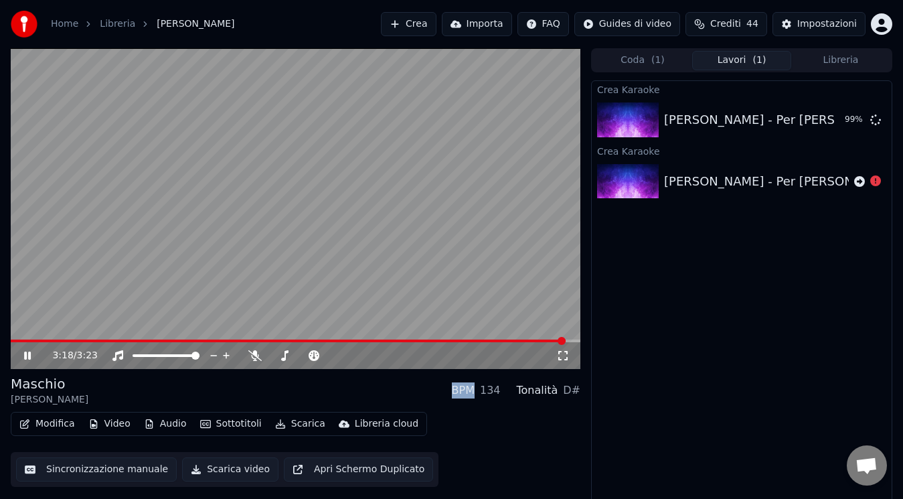
click at [465, 406] on div "[PERSON_NAME] BPM 134 Tonalità D# Modifica Video Audio Sottotitoli Scarica Libr…" at bounding box center [296, 430] width 570 height 112
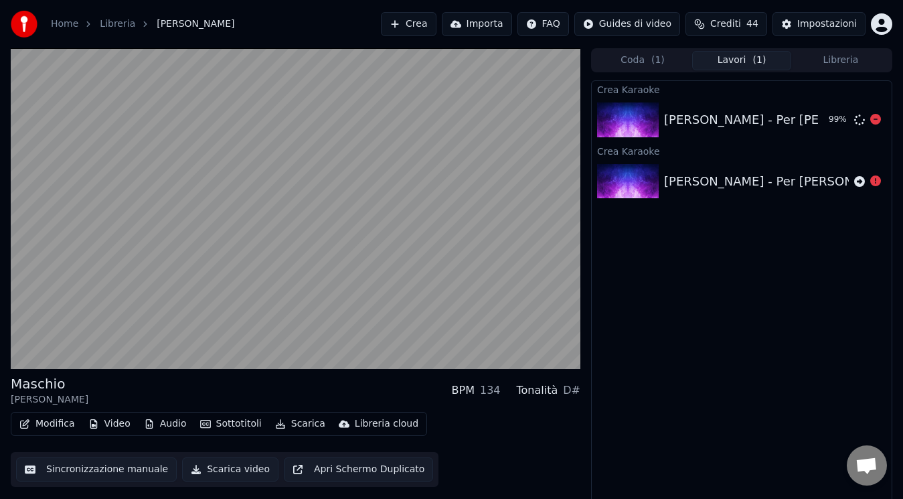
click at [758, 127] on div "[PERSON_NAME] - Per [PERSON_NAME]" at bounding box center [741, 119] width 154 height 19
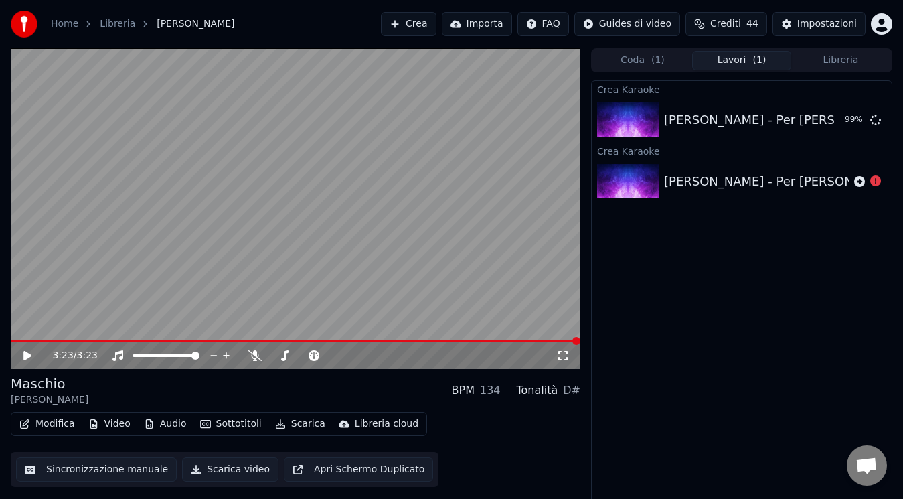
click at [762, 118] on div "[PERSON_NAME] - Per [PERSON_NAME]" at bounding box center [749, 119] width 170 height 19
click at [750, 108] on div "[PERSON_NAME] - Per [PERSON_NAME] 99 %" at bounding box center [742, 120] width 300 height 46
click at [649, 52] on button "Coda ( 1 )" at bounding box center [642, 60] width 99 height 19
click at [732, 60] on button "Lavori ( 1 )" at bounding box center [741, 60] width 99 height 19
click at [750, 129] on div "[PERSON_NAME] - Per [PERSON_NAME] 99 %" at bounding box center [742, 120] width 300 height 46
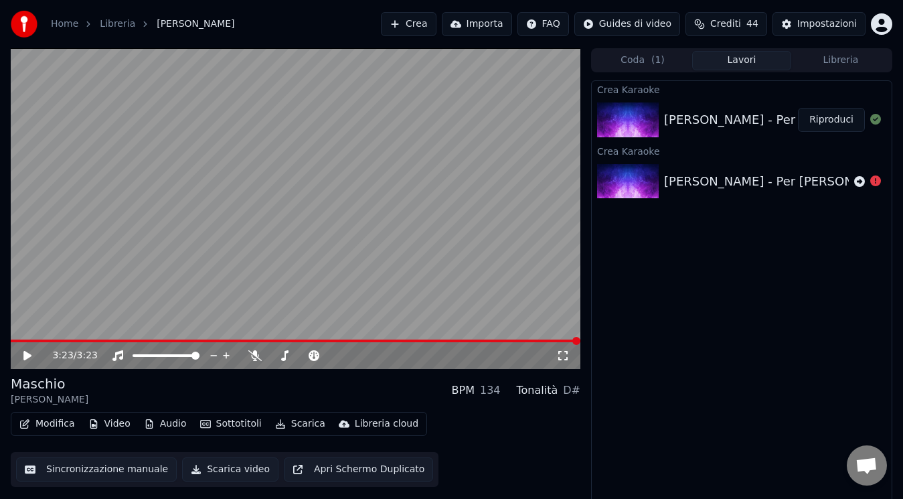
click at [821, 117] on button "Riproduci" at bounding box center [831, 120] width 67 height 24
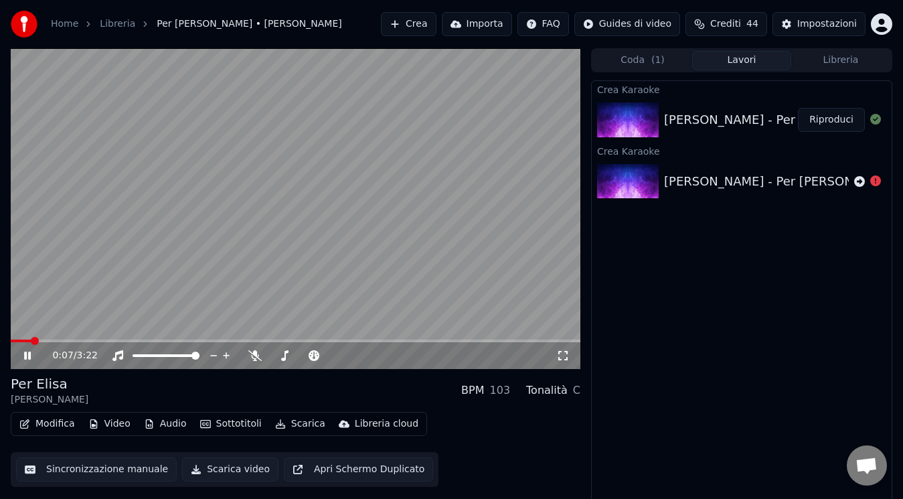
click at [28, 339] on div "0:07 / 3:22" at bounding box center [296, 208] width 570 height 321
click at [11, 339] on span at bounding box center [19, 340] width 17 height 3
click at [22, 353] on icon at bounding box center [36, 355] width 31 height 11
click at [187, 472] on button "Scarica video" at bounding box center [230, 469] width 96 height 24
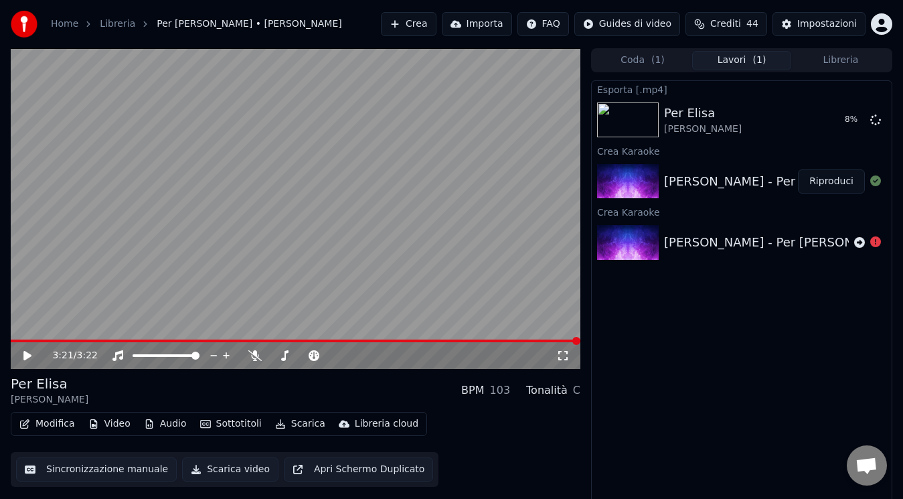
click at [725, 354] on div "Esporta [.mp4] Per [PERSON_NAME] [PERSON_NAME] 8 % Crea Karaoke [PERSON_NAME] -…" at bounding box center [741, 292] width 301 height 424
drag, startPoint x: 50, startPoint y: 346, endPoint x: 53, endPoint y: 339, distance: 8.1
click at [53, 339] on div "3:21 / 3:22" at bounding box center [296, 353] width 570 height 29
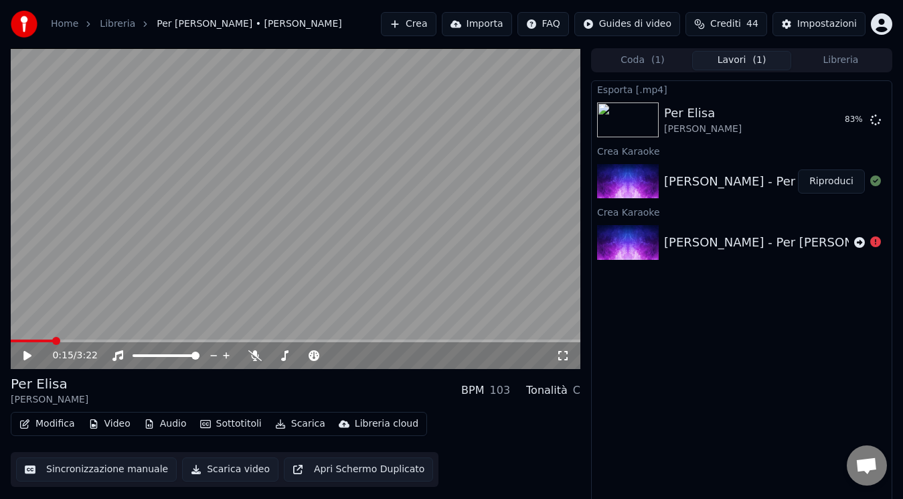
click at [11, 342] on span at bounding box center [32, 340] width 42 height 3
click at [28, 358] on icon at bounding box center [36, 355] width 31 height 11
click at [13, 345] on span at bounding box center [17, 341] width 8 height 8
click at [23, 353] on icon at bounding box center [36, 355] width 31 height 11
